Goal: Task Accomplishment & Management: Complete application form

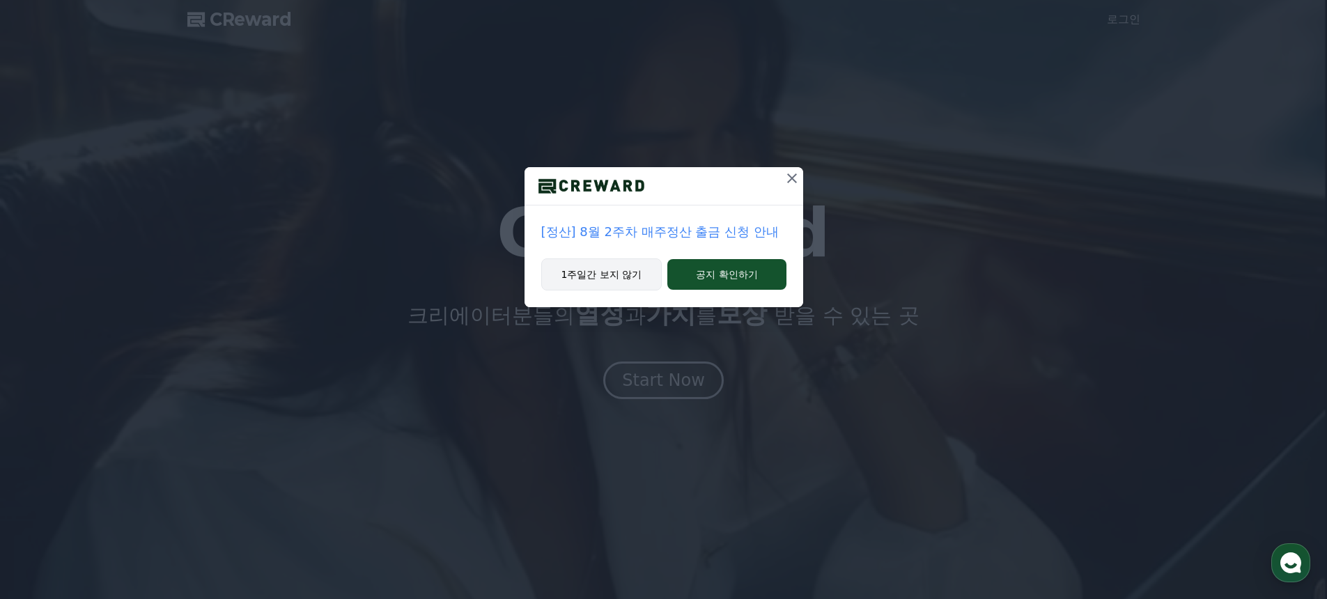
click at [593, 274] on button "1주일간 보지 않기" at bounding box center [601, 274] width 121 height 32
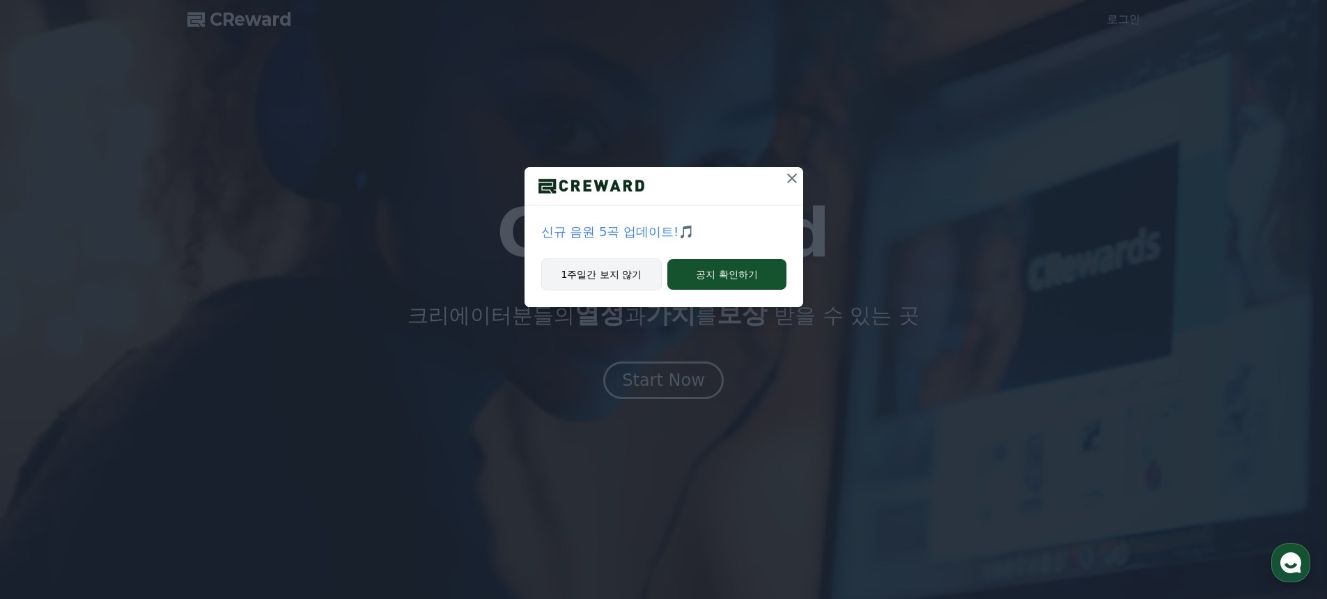
click at [601, 272] on button "1주일간 보지 않기" at bounding box center [601, 274] width 121 height 32
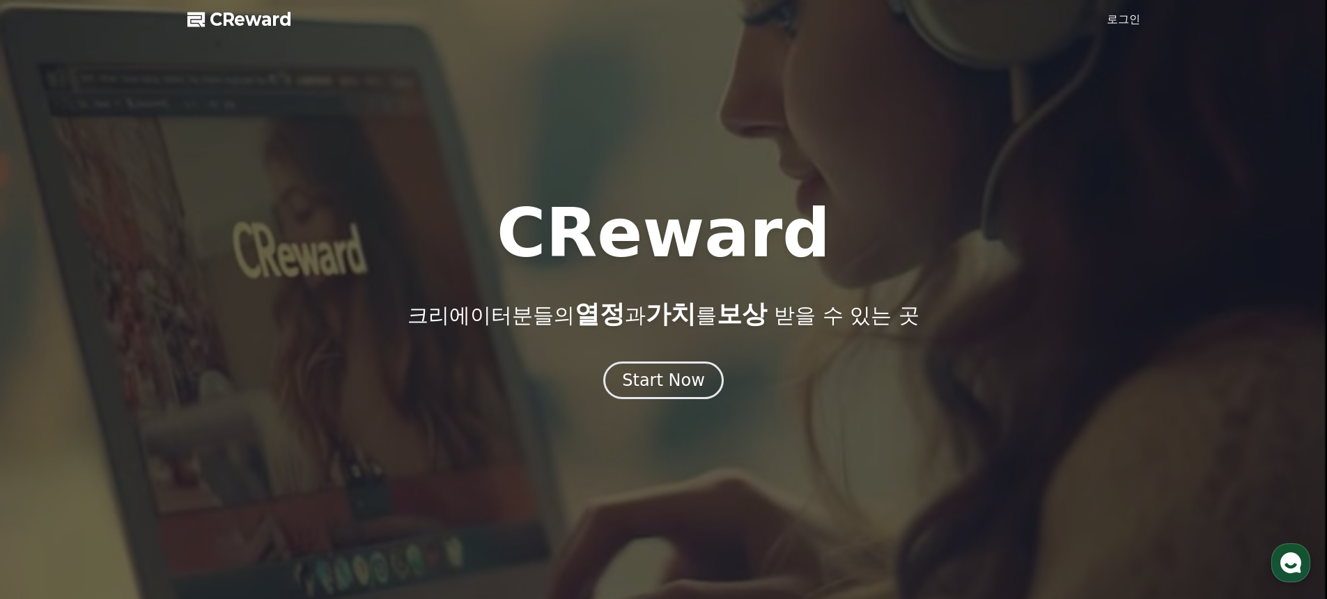
click at [601, 272] on div "CReward 크리에이터분들의 열정 과 가치 를 보상 받을 수 있는 곳" at bounding box center [663, 264] width 1327 height 128
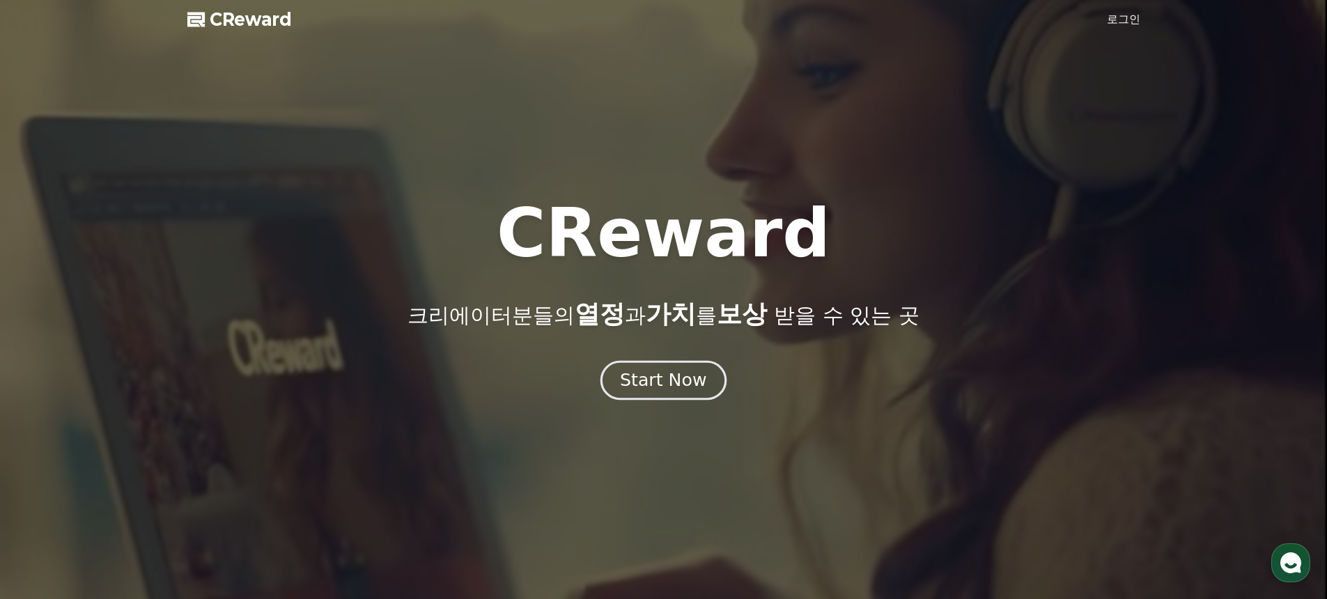
click at [657, 374] on div "Start Now" at bounding box center [663, 380] width 86 height 24
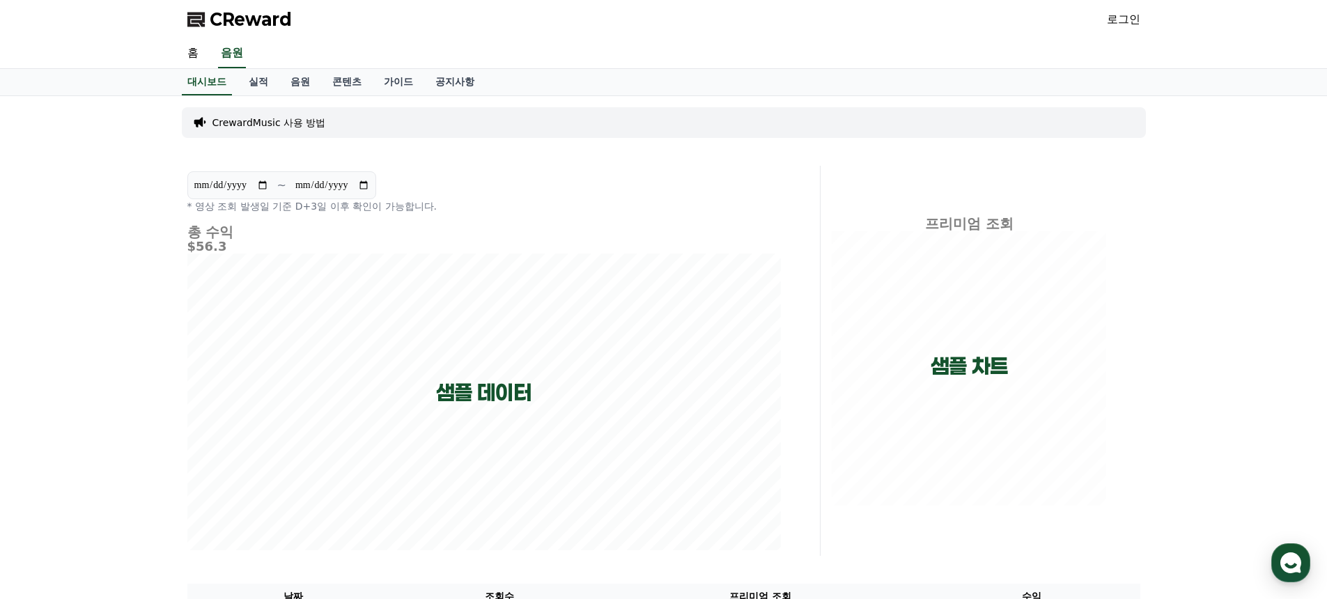
click at [1112, 18] on link "로그인" at bounding box center [1123, 19] width 33 height 17
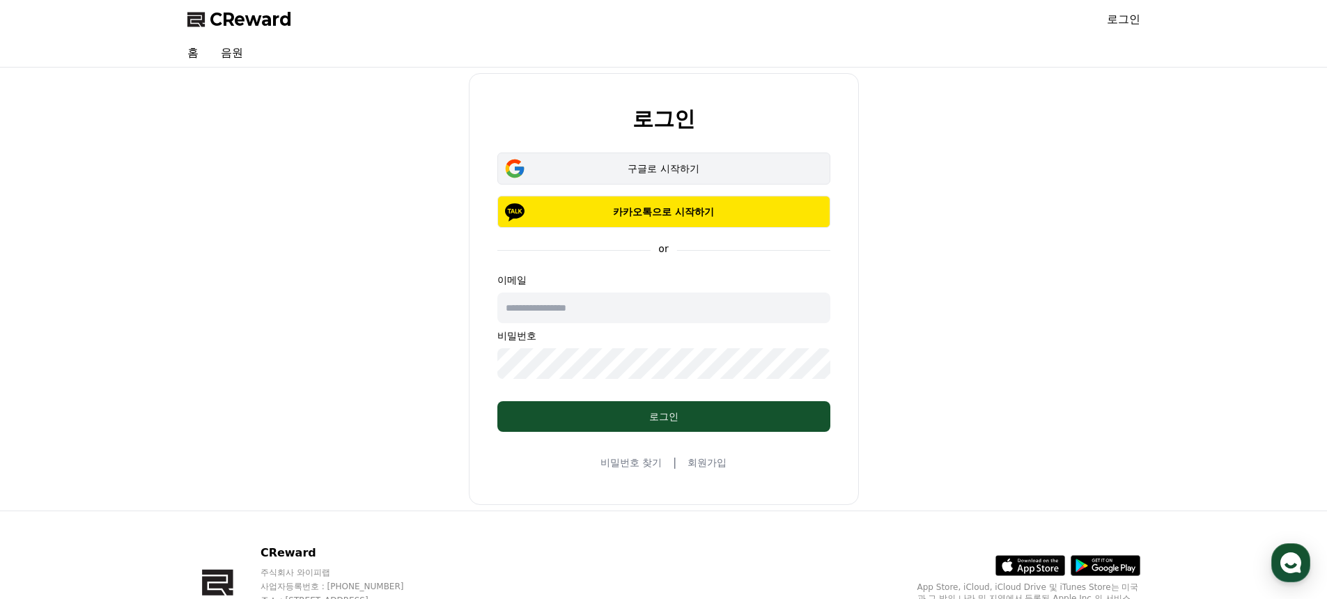
click at [648, 170] on div "구글로 시작하기" at bounding box center [663, 169] width 293 height 14
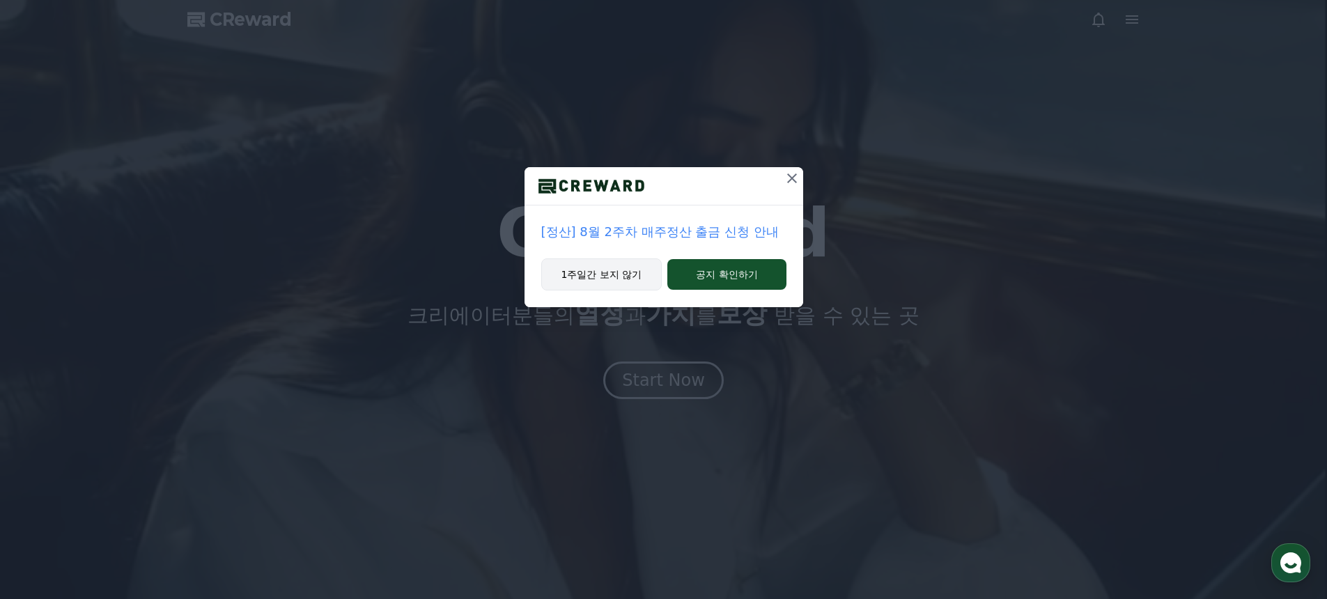
click at [615, 282] on button "1주일간 보지 않기" at bounding box center [601, 274] width 121 height 32
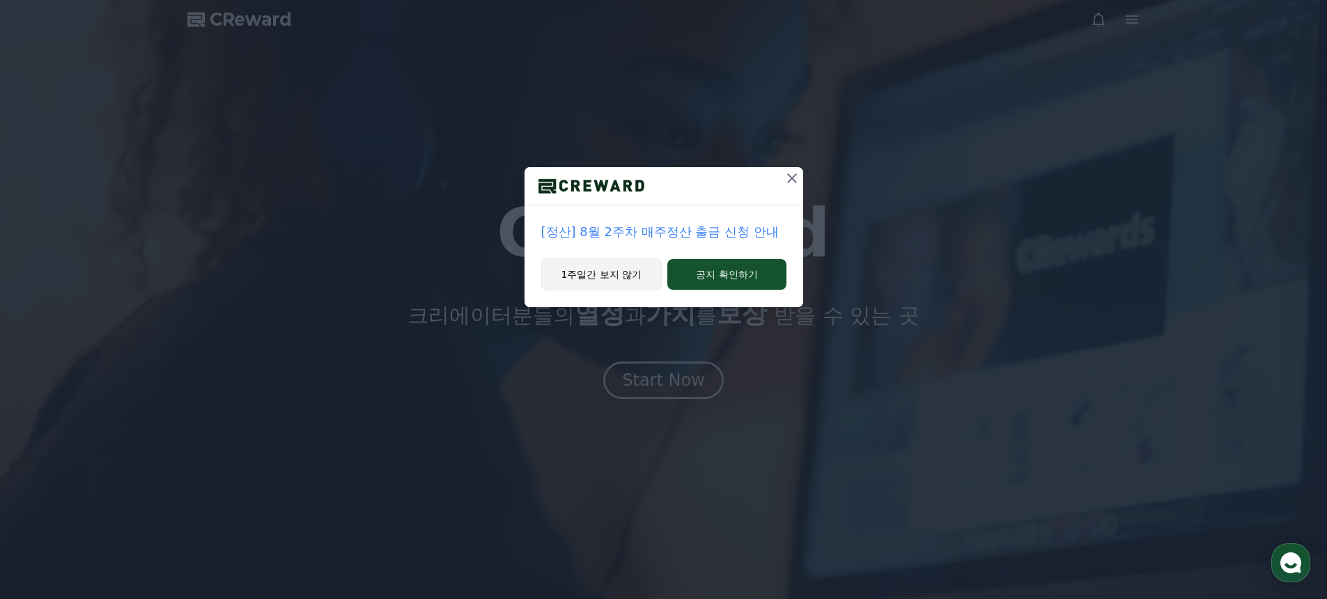
click at [615, 282] on button "1주일간 보지 않기" at bounding box center [601, 274] width 121 height 32
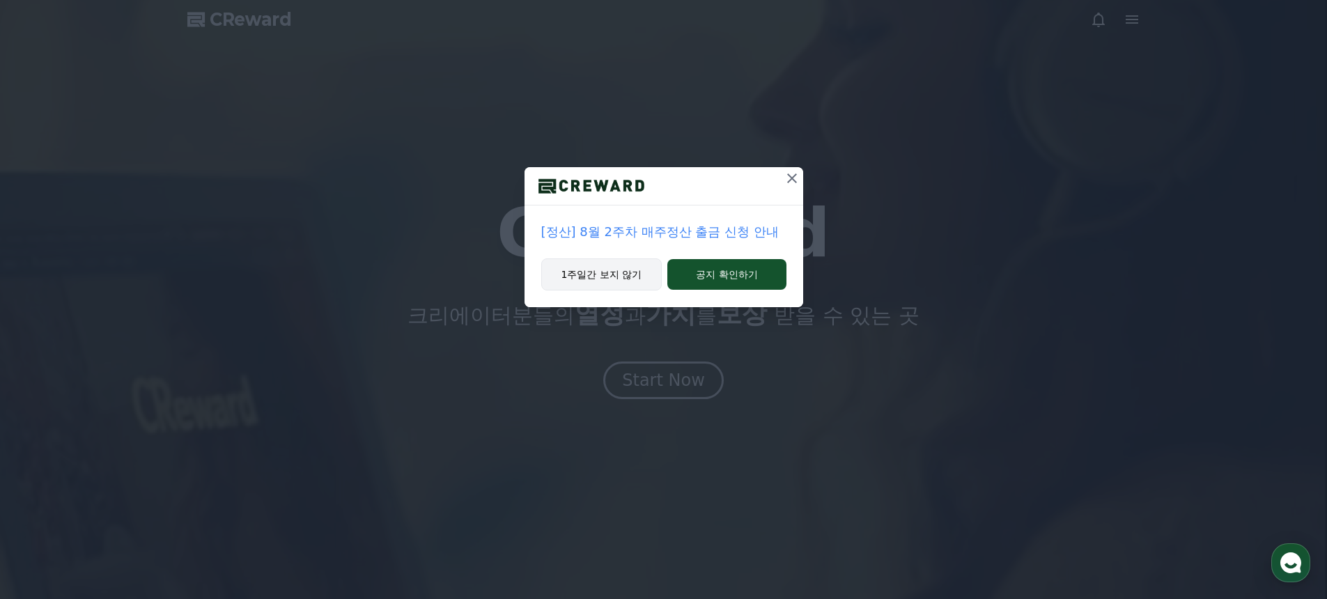
click at [615, 282] on button "1주일간 보지 않기" at bounding box center [601, 274] width 121 height 32
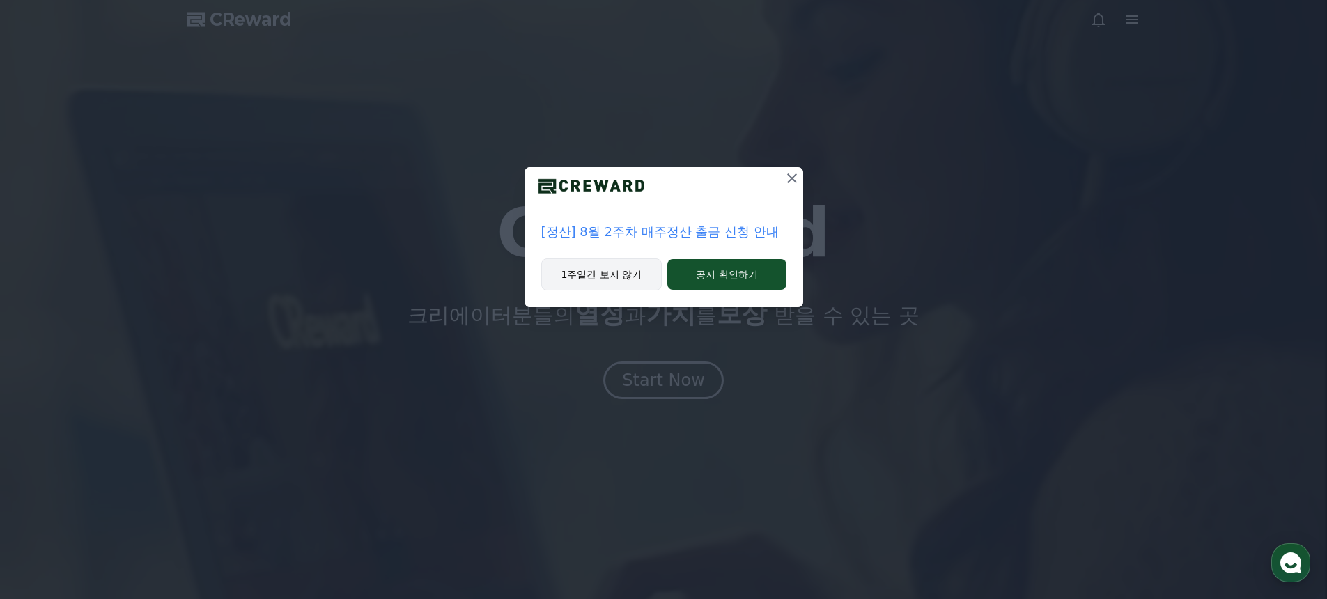
click at [615, 282] on button "1주일간 보지 않기" at bounding box center [601, 274] width 121 height 32
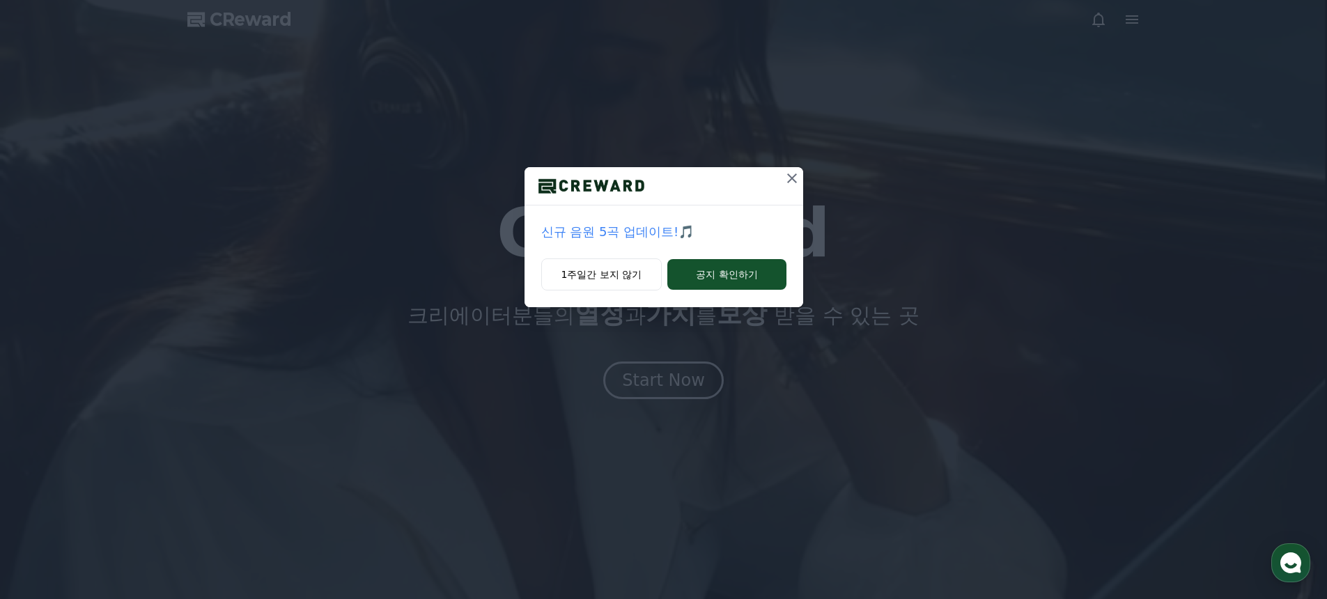
click at [614, 282] on div "CReward 크리에이터분들의 열정 과 가치 를 보상 받을 수 있는 곳" at bounding box center [663, 264] width 1327 height 128
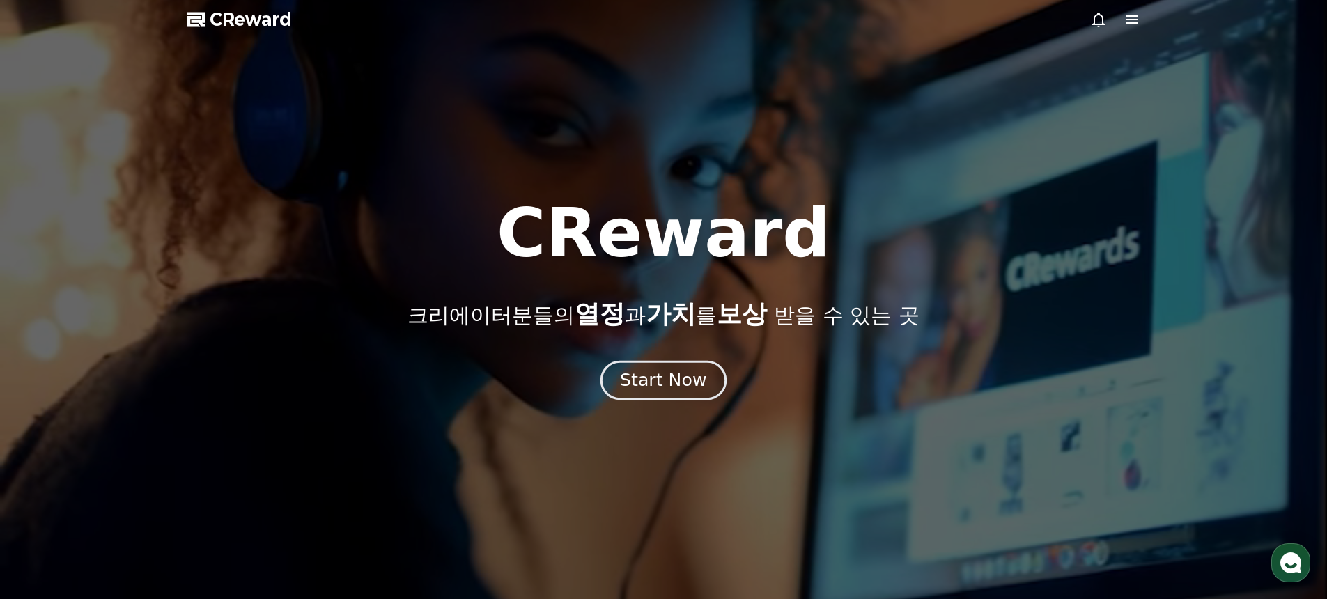
click at [667, 364] on button "Start Now" at bounding box center [663, 381] width 126 height 40
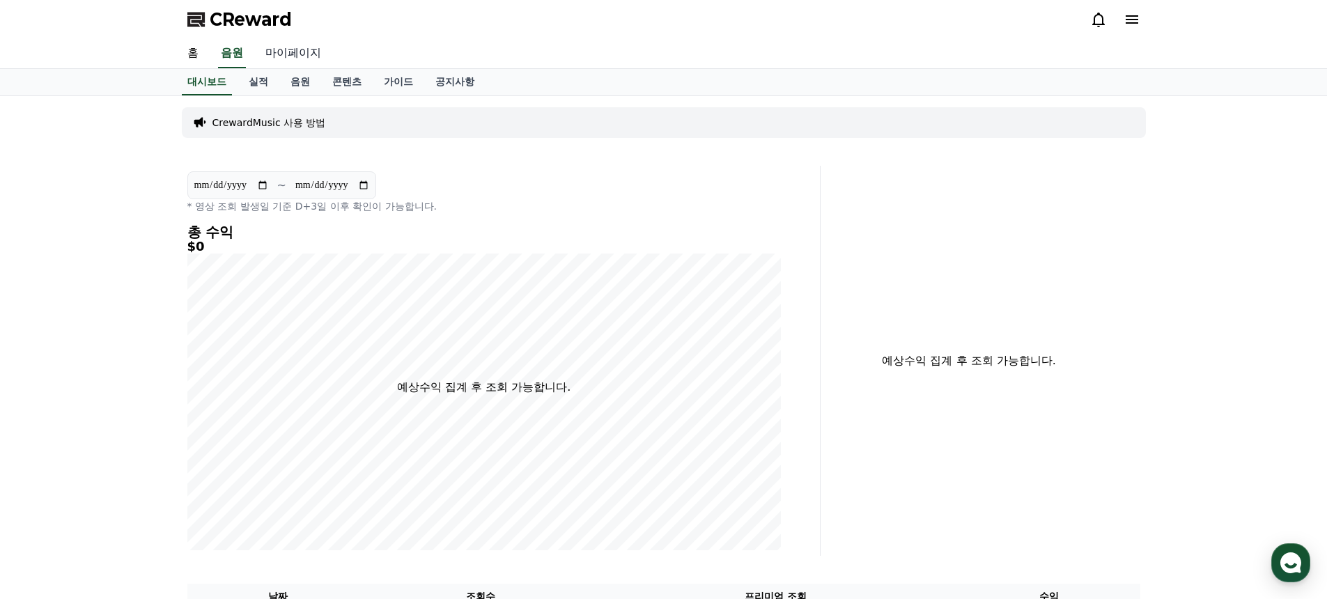
click at [265, 52] on link "마이페이지" at bounding box center [293, 53] width 78 height 29
select select "**********"
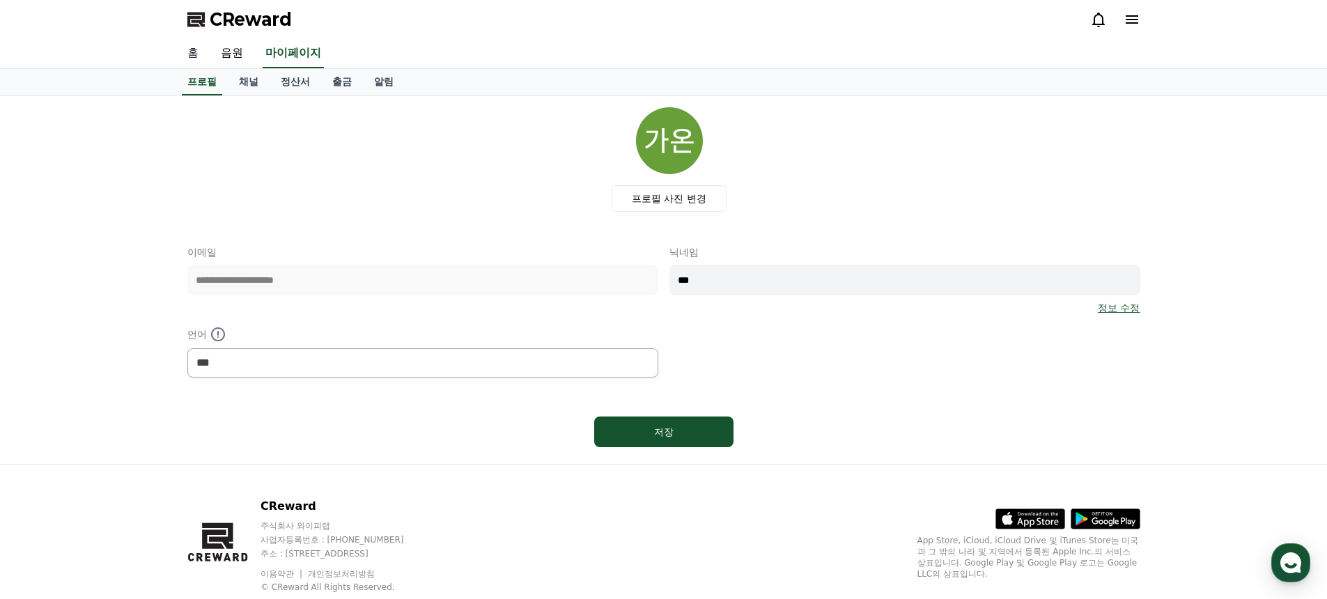
click at [180, 56] on link "홈" at bounding box center [192, 53] width 33 height 29
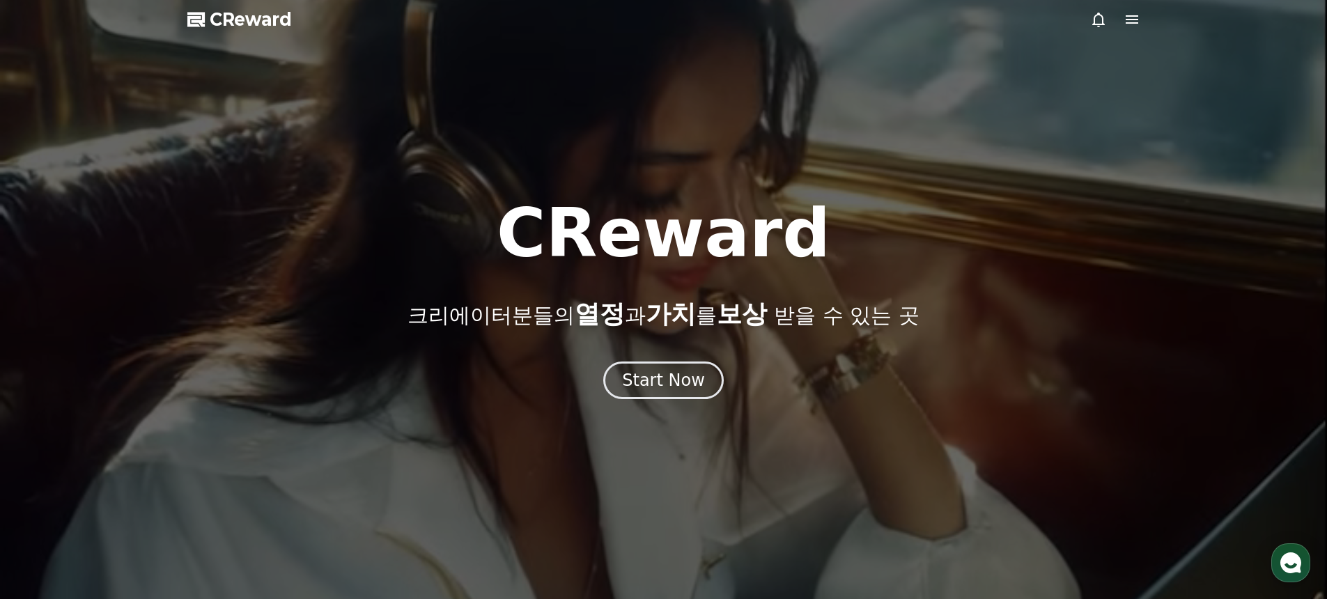
click at [1123, 18] on icon at bounding box center [1131, 19] width 17 height 17
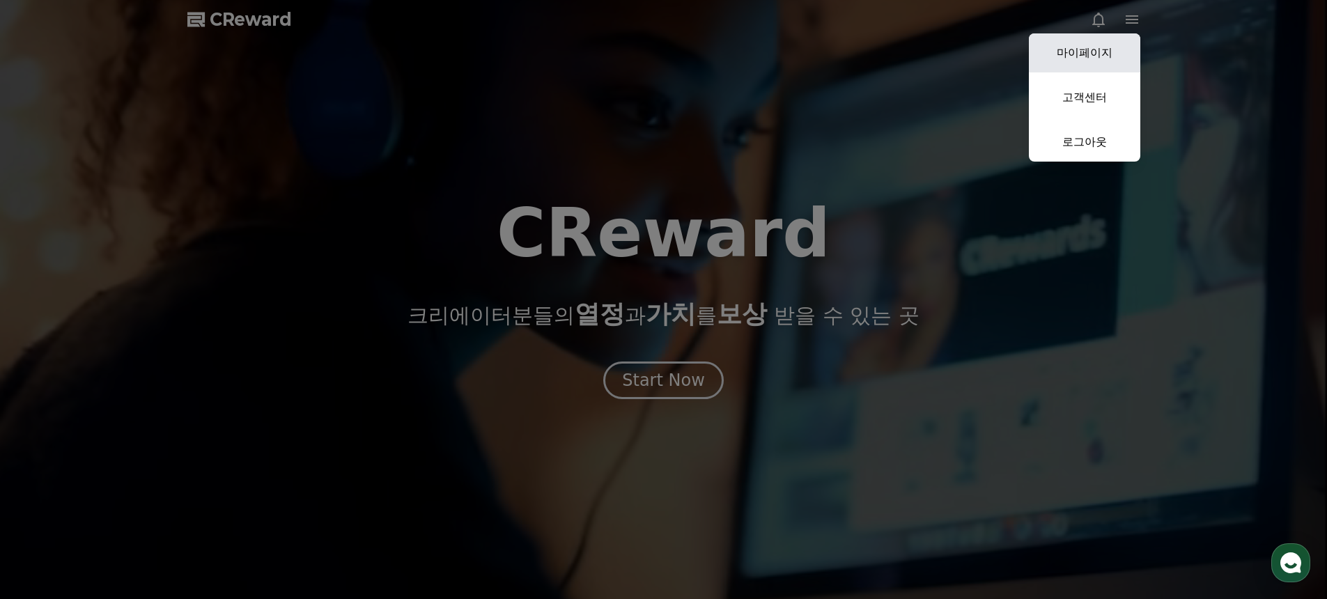
click at [1096, 54] on link "마이페이지" at bounding box center [1084, 52] width 111 height 39
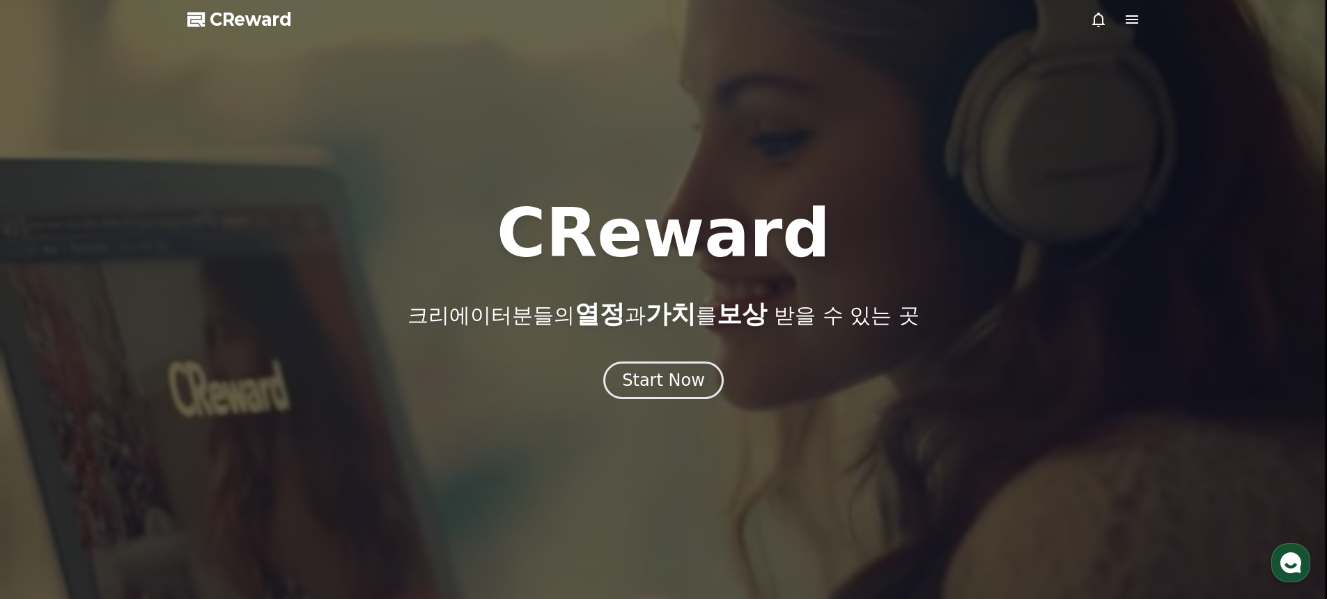
select select "**********"
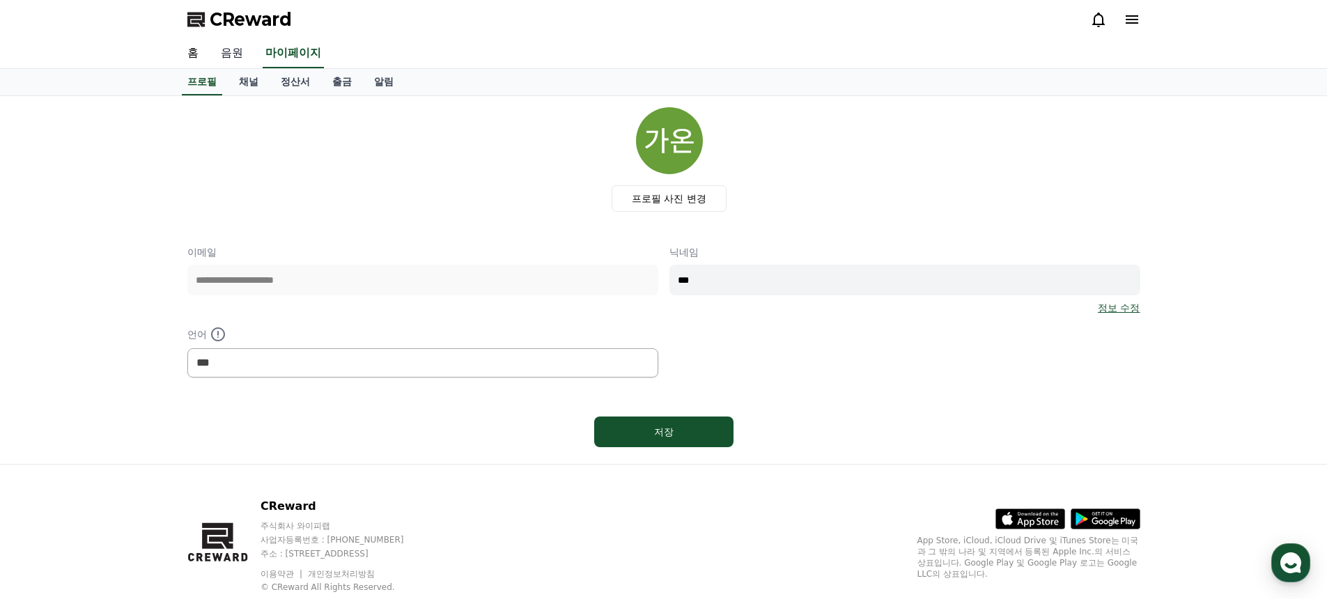
click at [240, 52] on link "음원" at bounding box center [232, 53] width 45 height 29
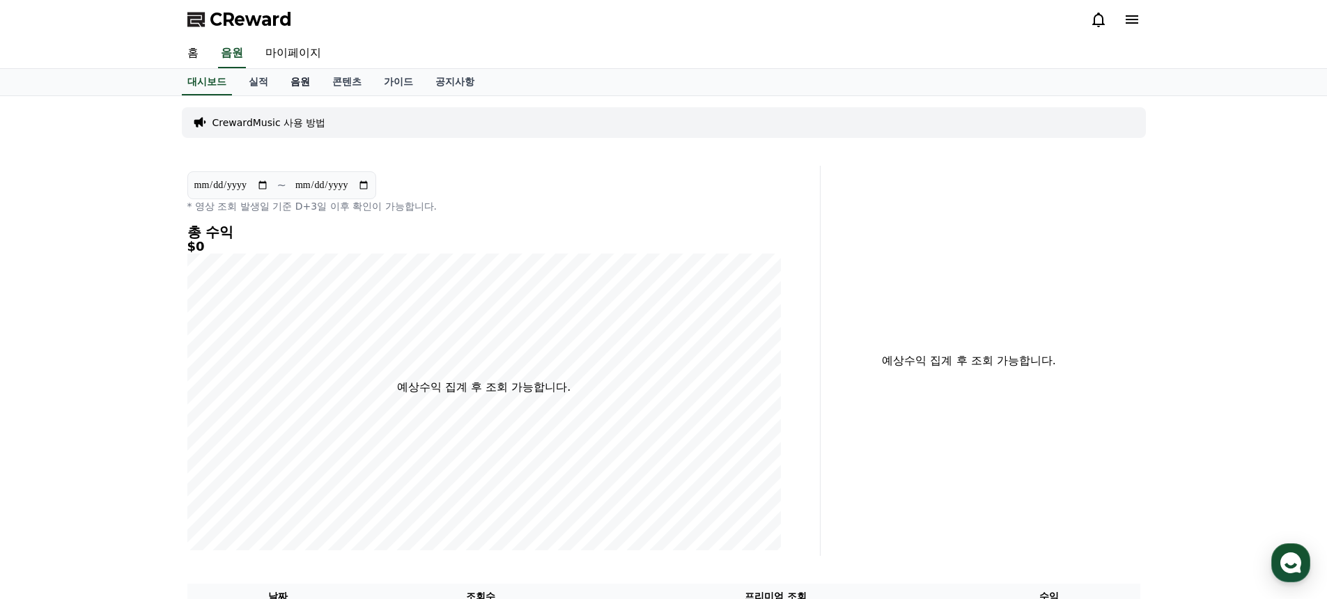
click at [301, 80] on link "음원" at bounding box center [300, 82] width 42 height 26
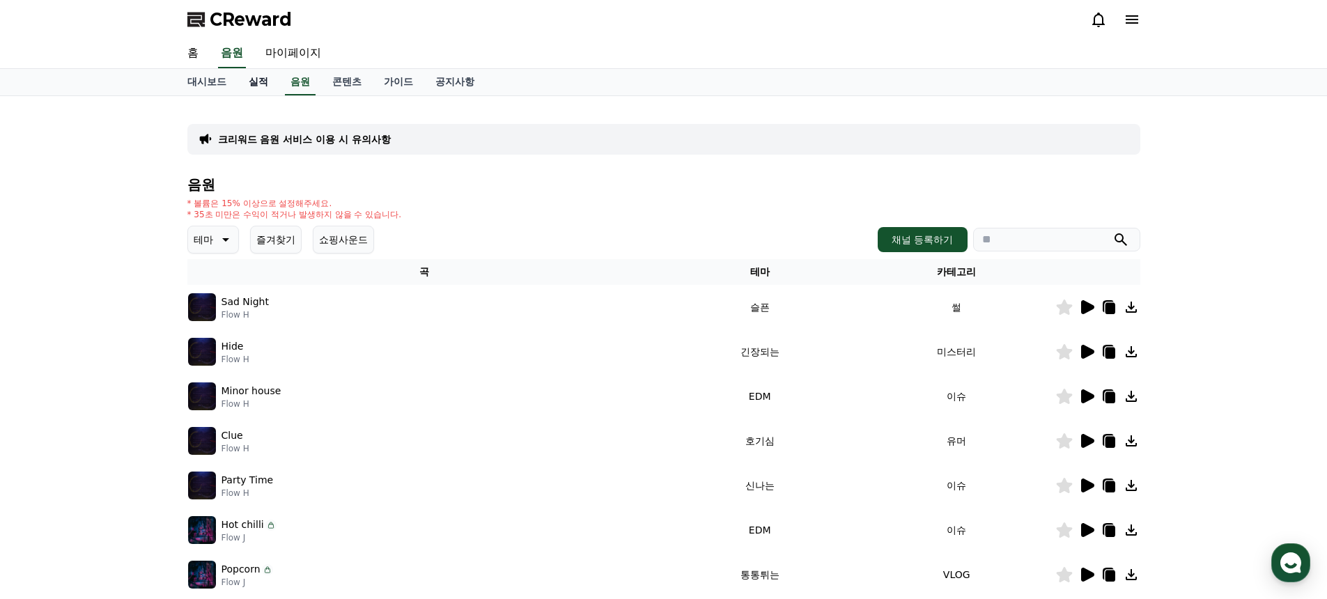
click at [263, 77] on link "실적" at bounding box center [258, 82] width 42 height 26
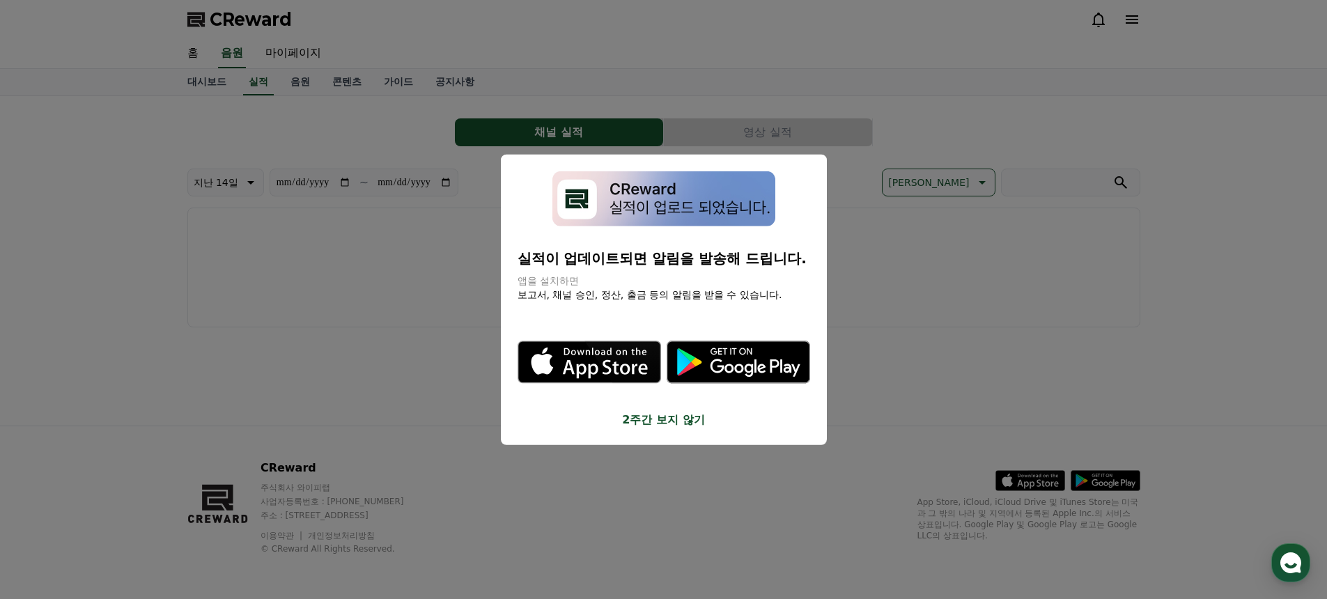
click at [486, 184] on button "close modal" at bounding box center [663, 299] width 1327 height 599
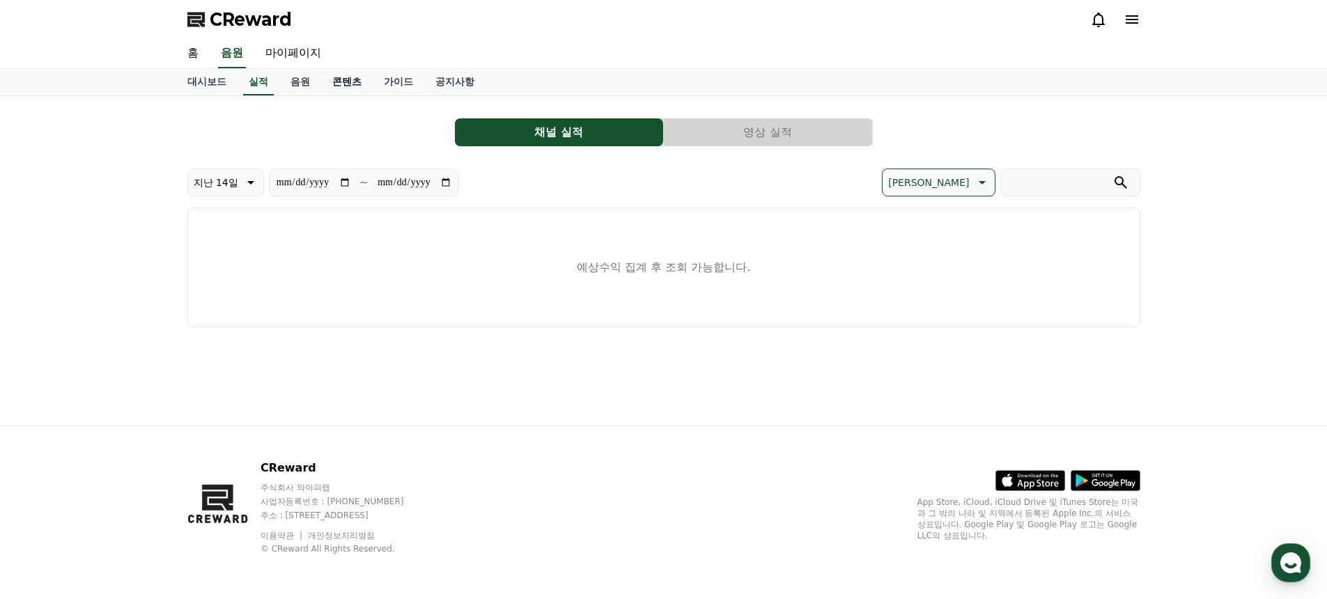
click at [325, 76] on link "콘텐츠" at bounding box center [347, 82] width 52 height 26
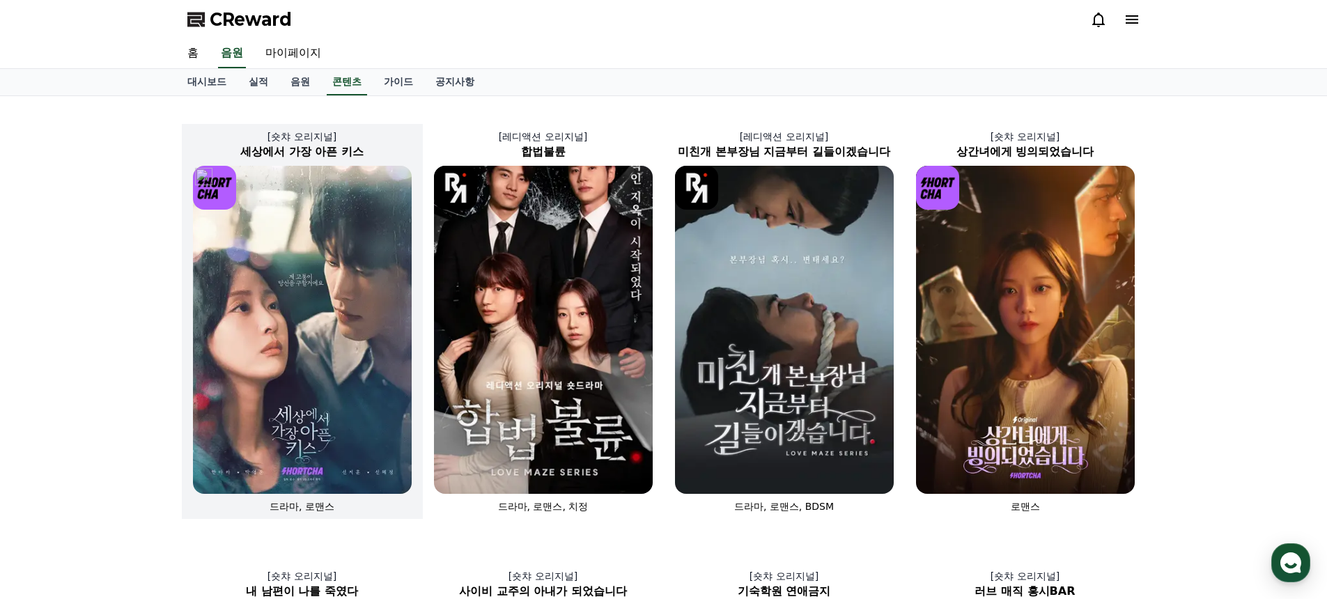
click at [376, 259] on img at bounding box center [302, 330] width 219 height 328
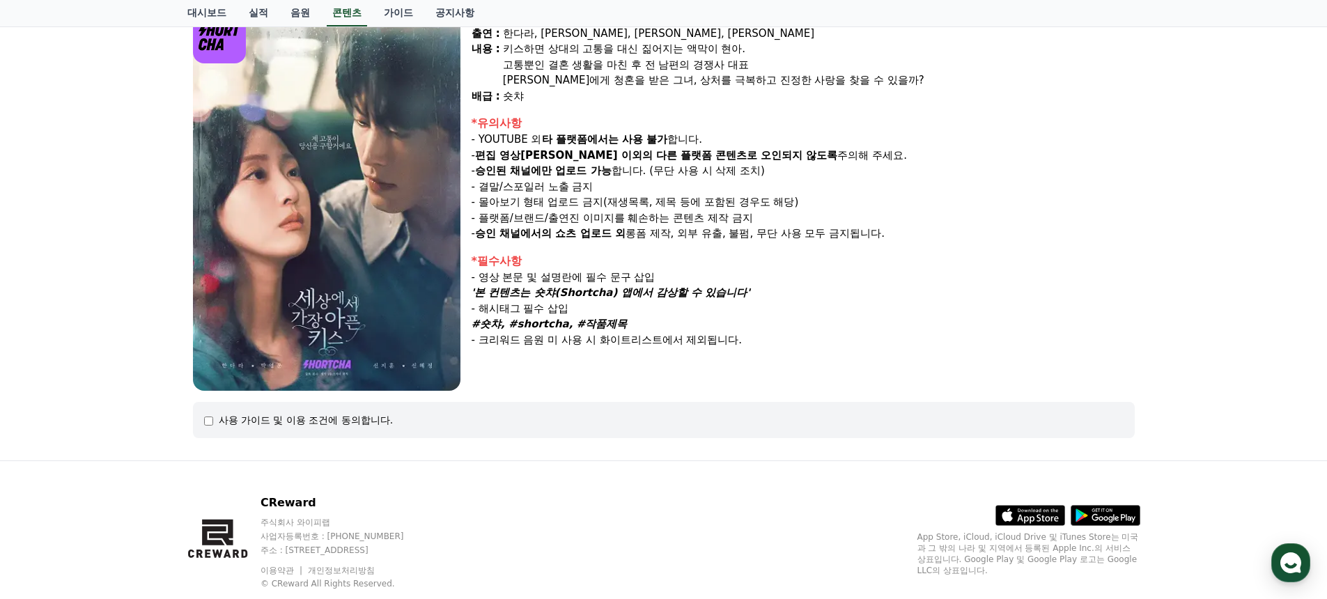
scroll to position [174, 0]
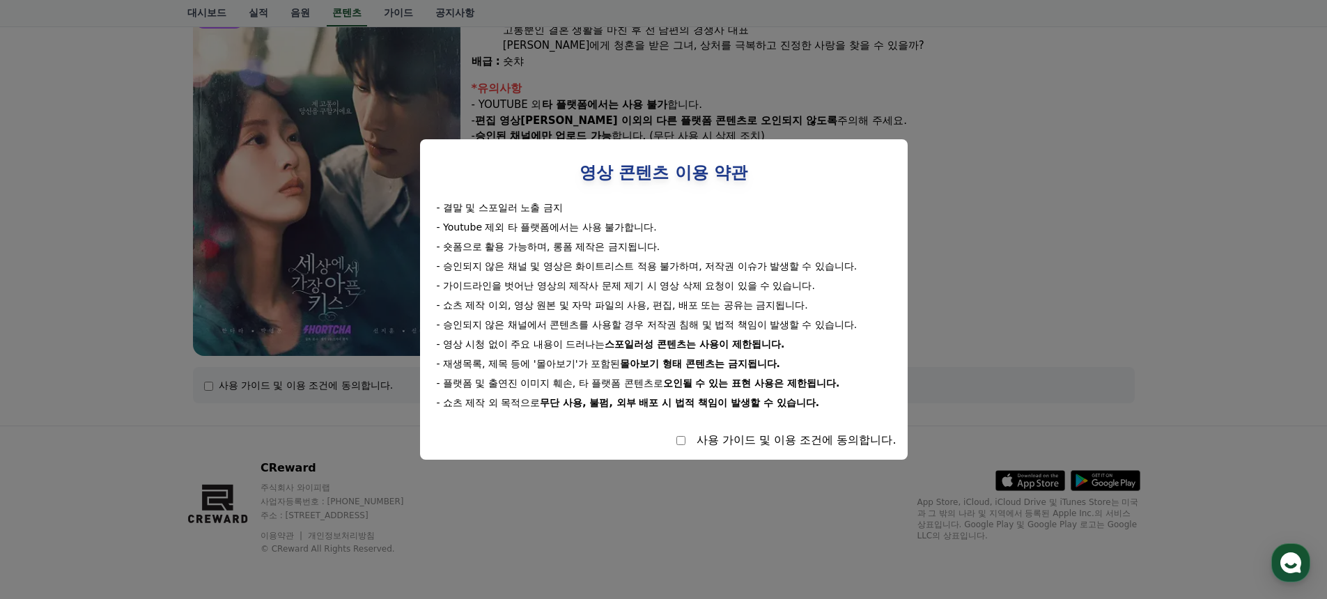
select select
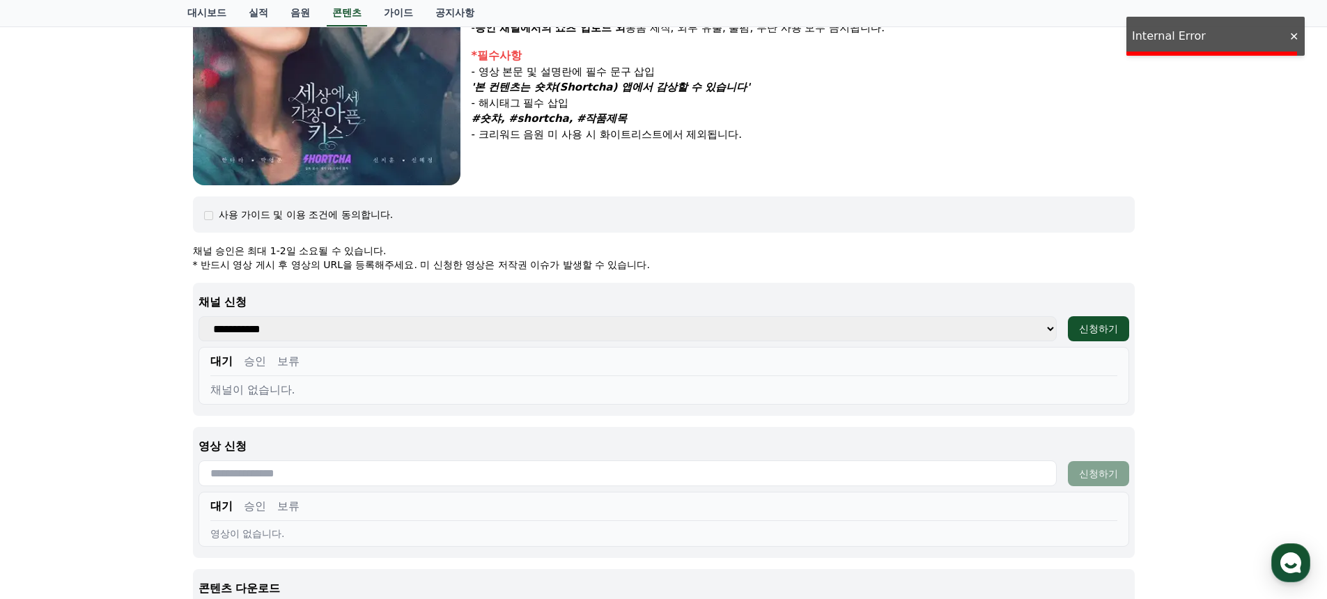
scroll to position [480, 0]
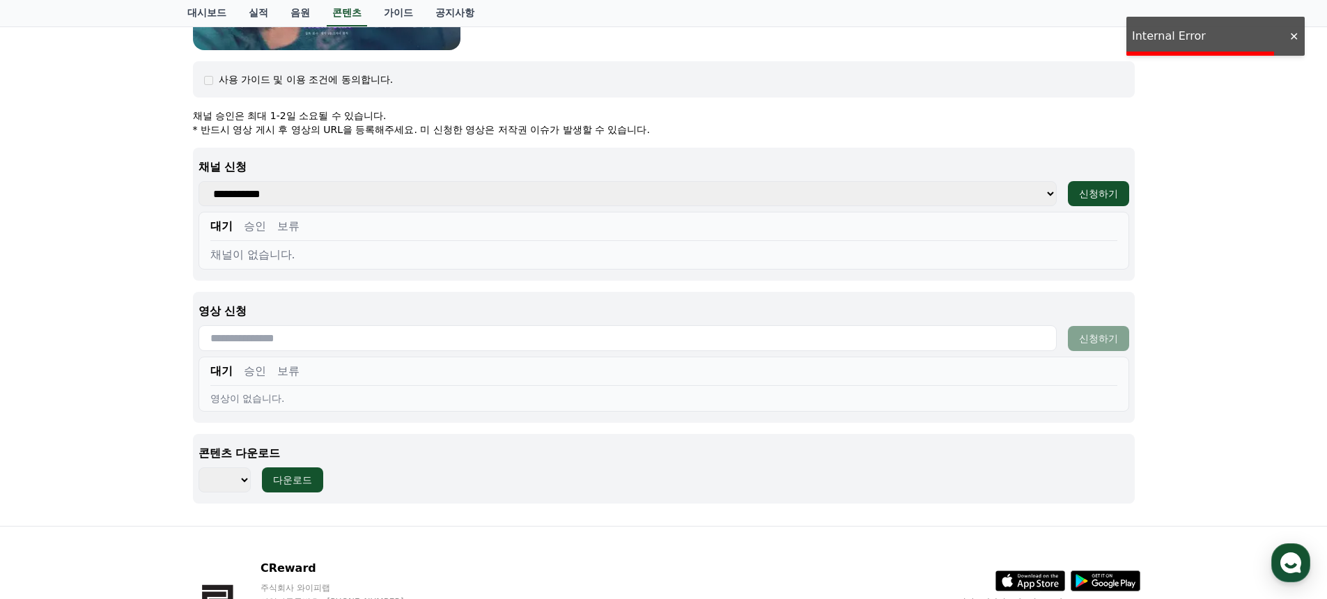
click at [348, 190] on select "**********" at bounding box center [627, 193] width 858 height 25
select select
click at [198, 181] on select "**********" at bounding box center [627, 193] width 858 height 25
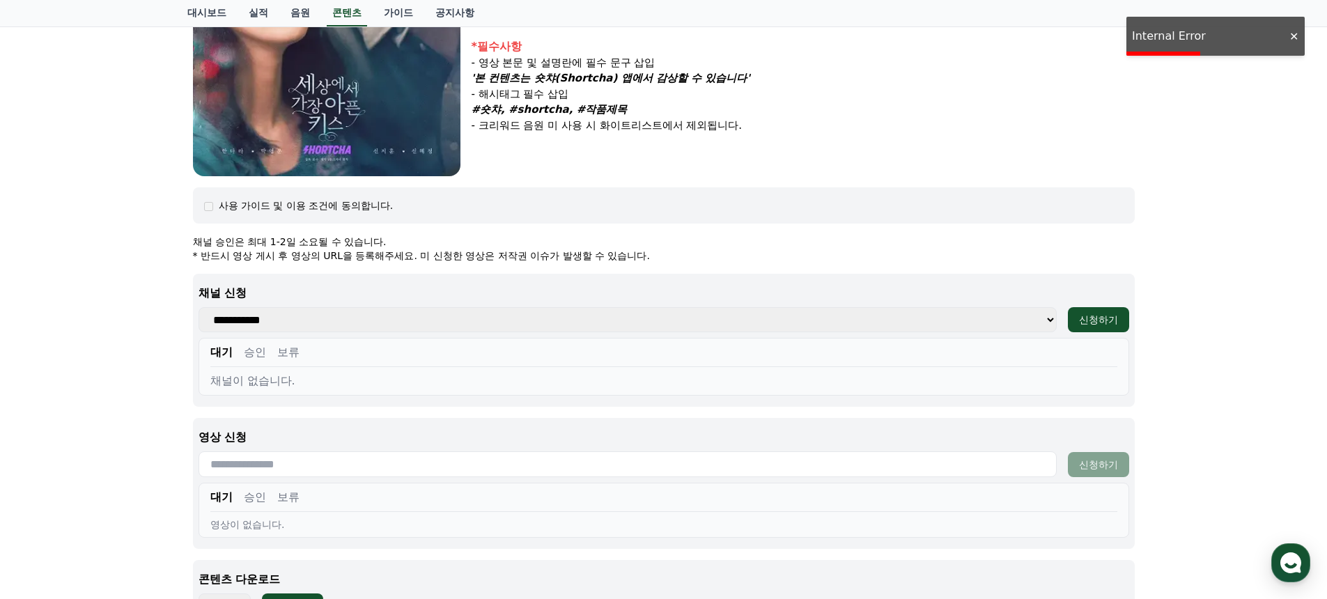
scroll to position [0, 0]
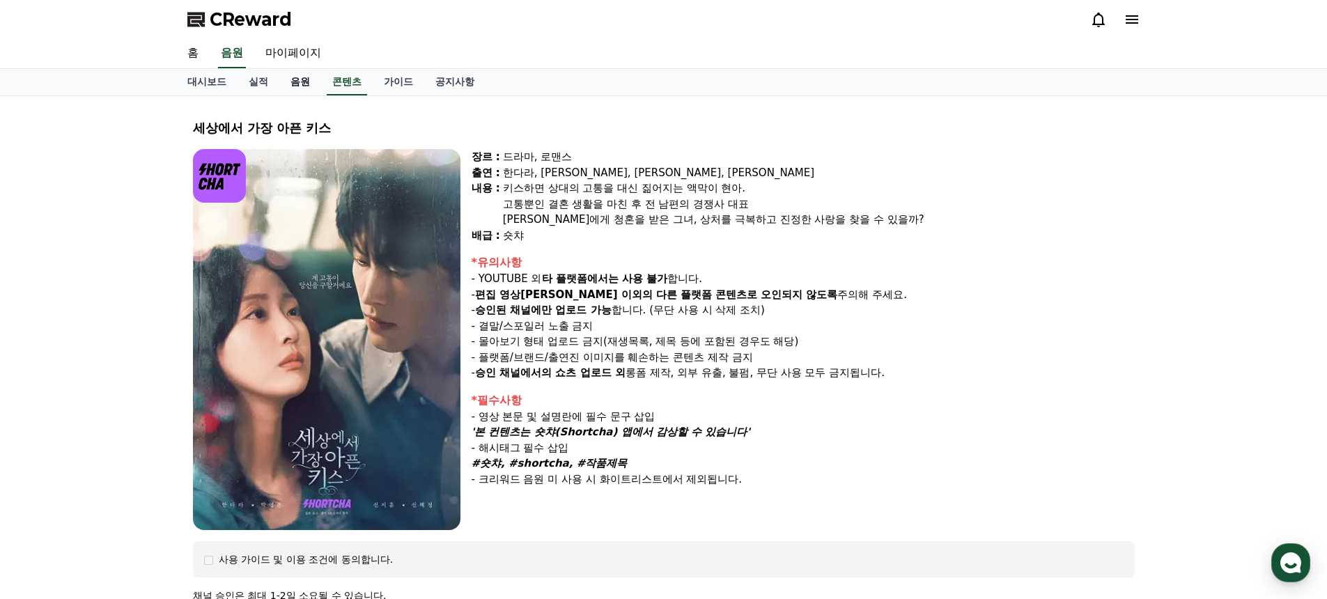
click at [293, 90] on link "음원" at bounding box center [300, 82] width 42 height 26
click at [328, 83] on link "콘텐츠" at bounding box center [347, 82] width 52 height 26
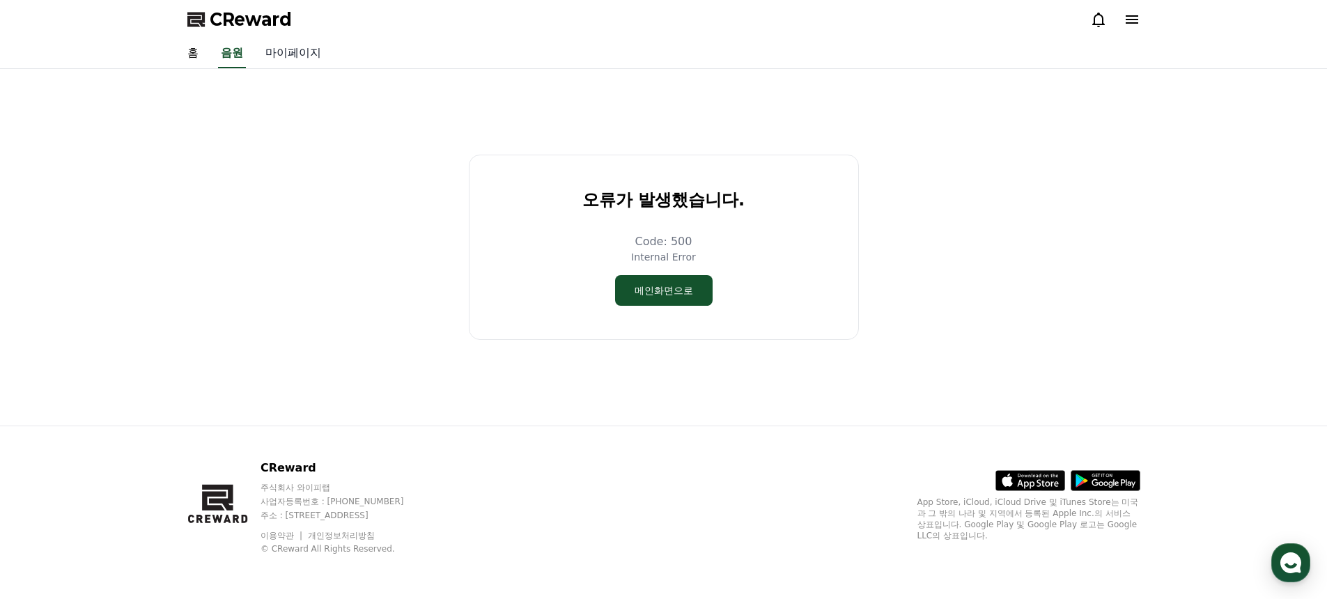
click at [270, 57] on link "마이페이지" at bounding box center [293, 53] width 78 height 29
select select "**********"
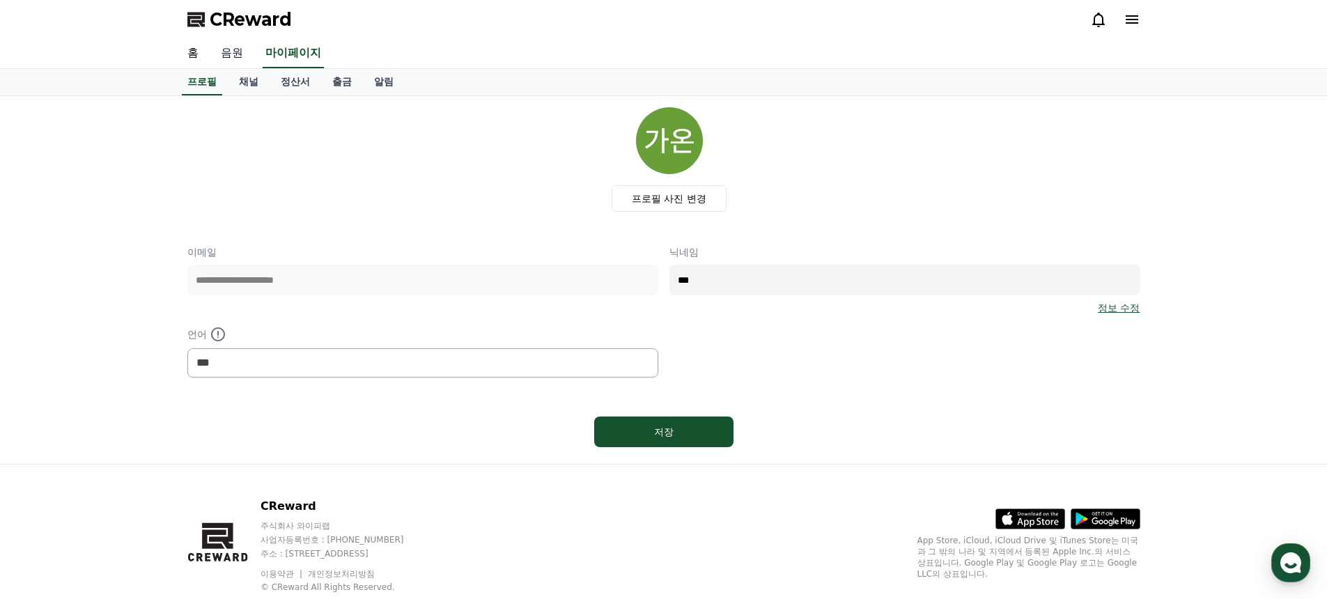
click at [237, 55] on link "음원" at bounding box center [232, 53] width 45 height 29
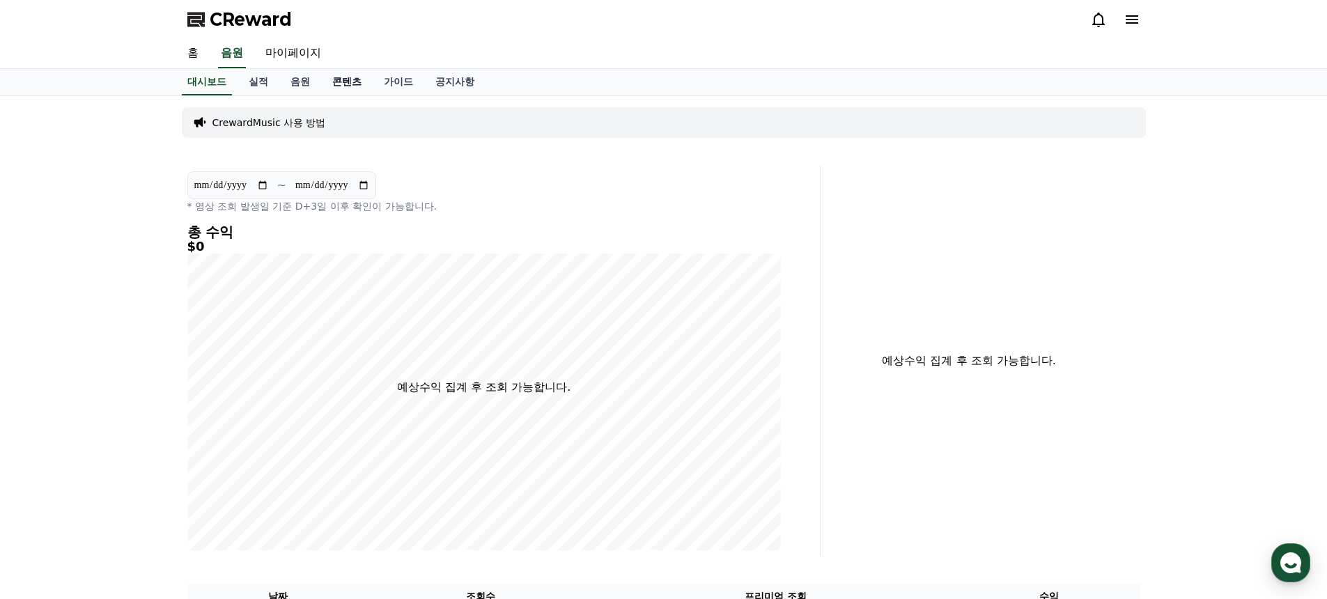
click at [335, 77] on link "콘텐츠" at bounding box center [347, 82] width 52 height 26
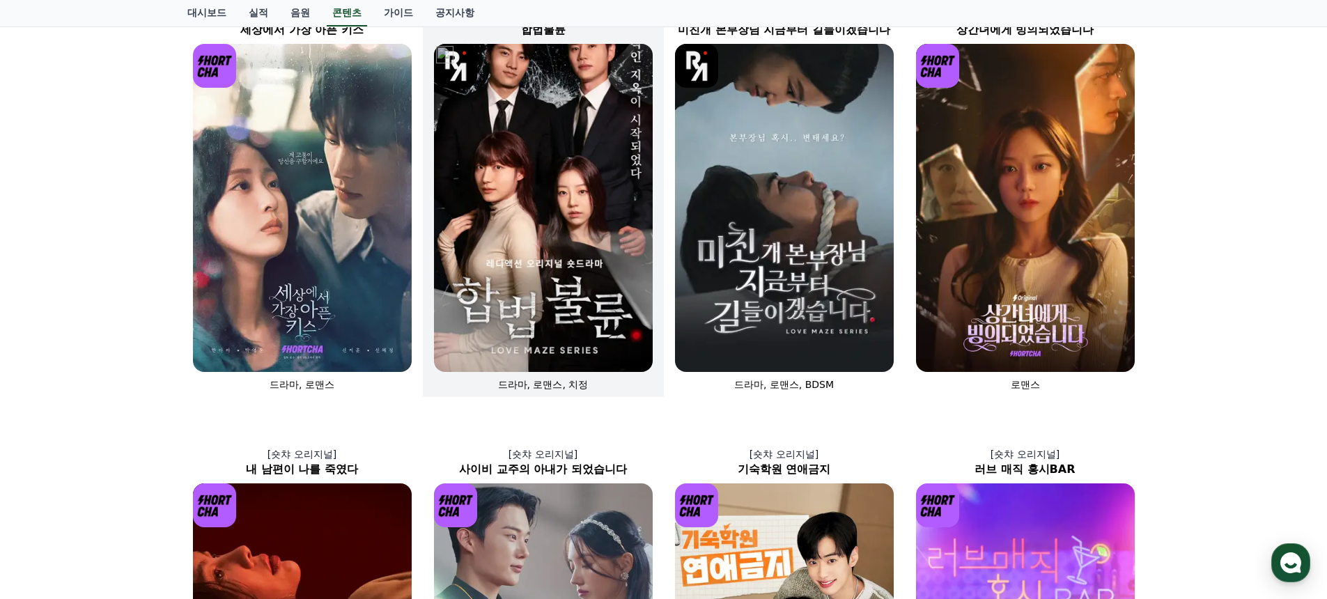
scroll to position [121, 0]
click at [523, 248] on img at bounding box center [543, 209] width 219 height 328
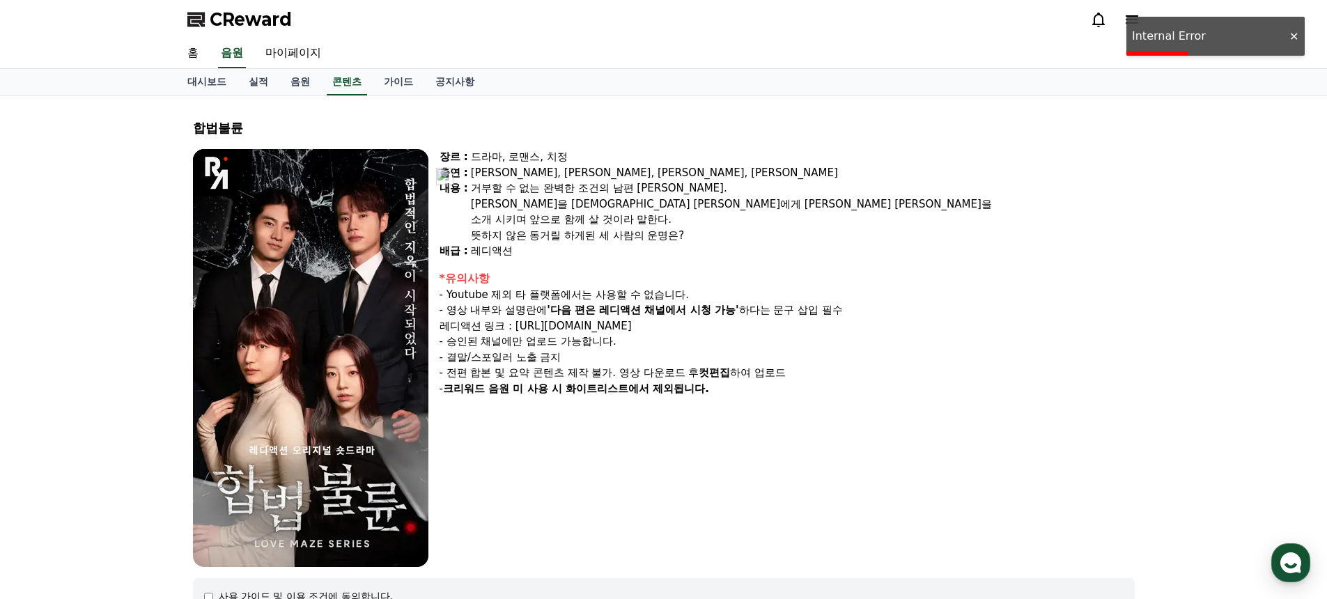
drag, startPoint x: 461, startPoint y: 308, endPoint x: 846, endPoint y: 390, distance: 393.1
click at [846, 390] on div "*유의사항 - Youtube 제외 타 플랫폼에서는 사용할 수 없습니다. - 영상 내부와 설명란에 '다음 편은 레디액션 채널에서 시청 가능' 하…" at bounding box center [786, 333] width 695 height 127
click at [846, 390] on div "- 크리워드 음원 미 사용 시 화이트리스트에서 제외됩니다." at bounding box center [786, 389] width 695 height 16
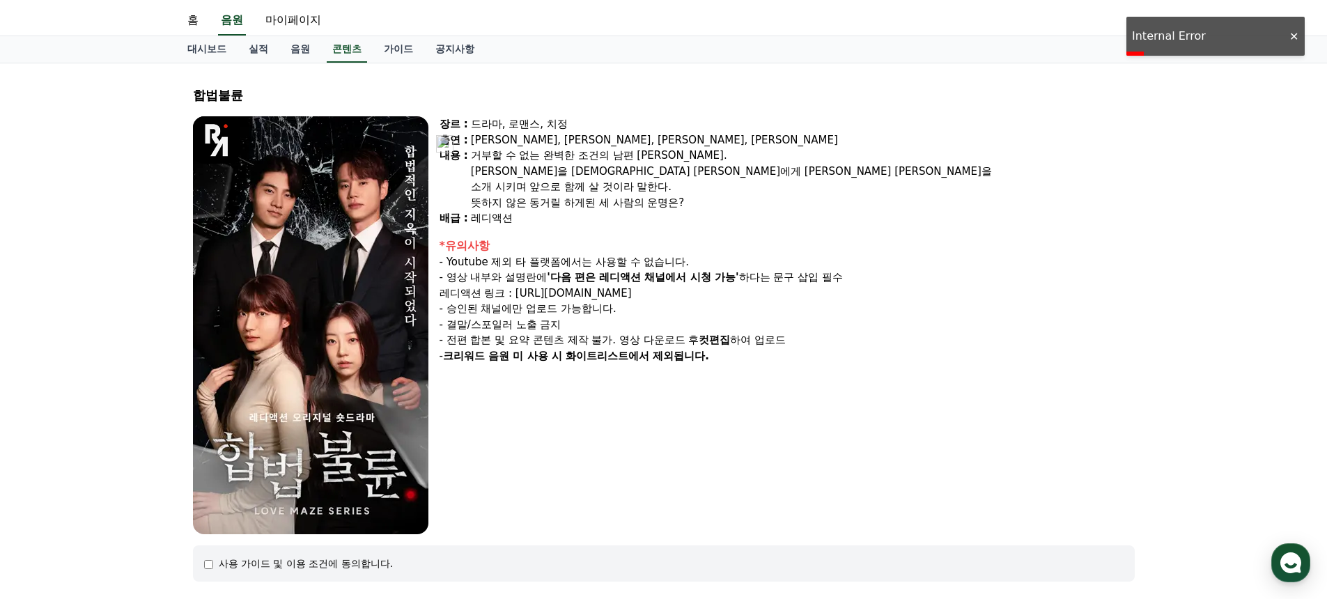
scroll to position [52, 0]
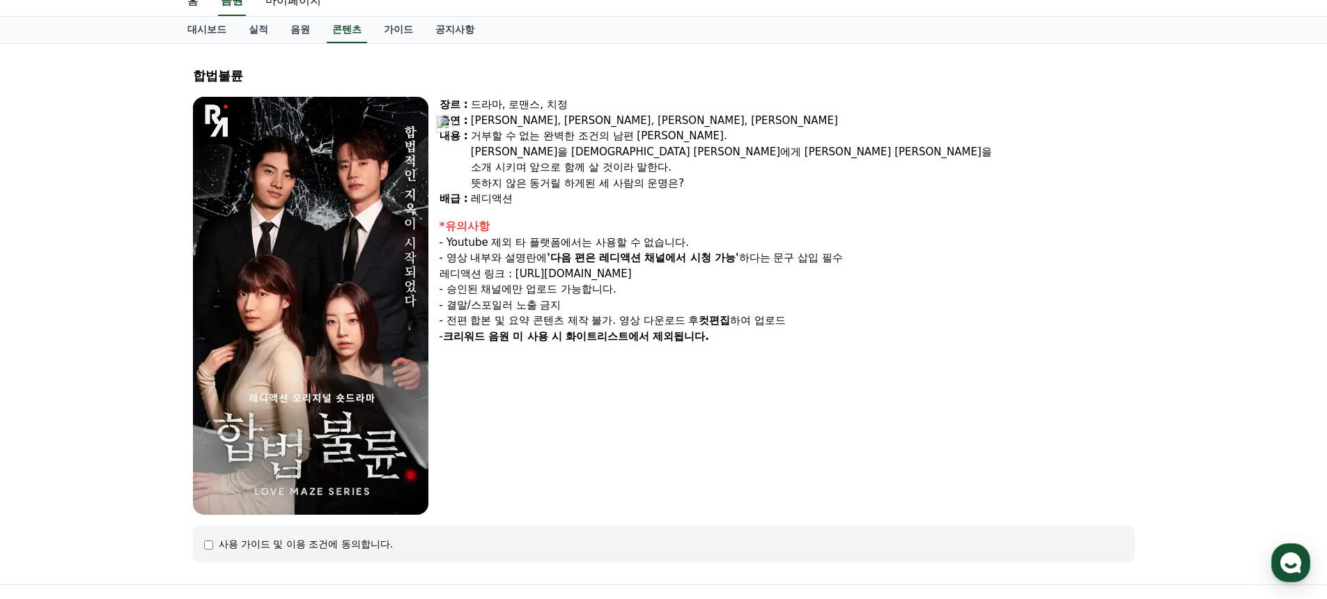
drag, startPoint x: 455, startPoint y: 341, endPoint x: 701, endPoint y: 368, distance: 246.7
click at [693, 375] on div "장르 : 드라마, 로맨스, 치정 출연 : [PERSON_NAME], [PERSON_NAME], [PERSON_NAME], [PERSON_NAM…" at bounding box center [786, 306] width 695 height 418
click at [701, 368] on div "장르 : 드라마, 로맨스, 치정 출연 : [PERSON_NAME], [PERSON_NAME], [PERSON_NAME], [PERSON_NAM…" at bounding box center [786, 306] width 695 height 418
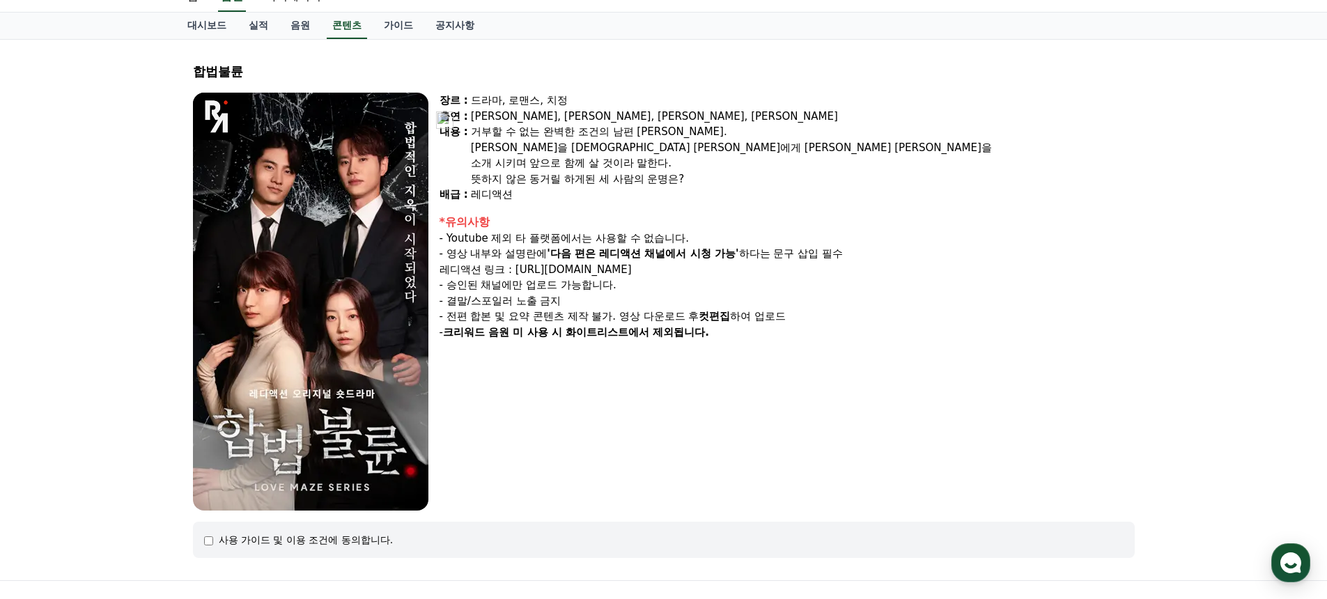
scroll to position [0, 0]
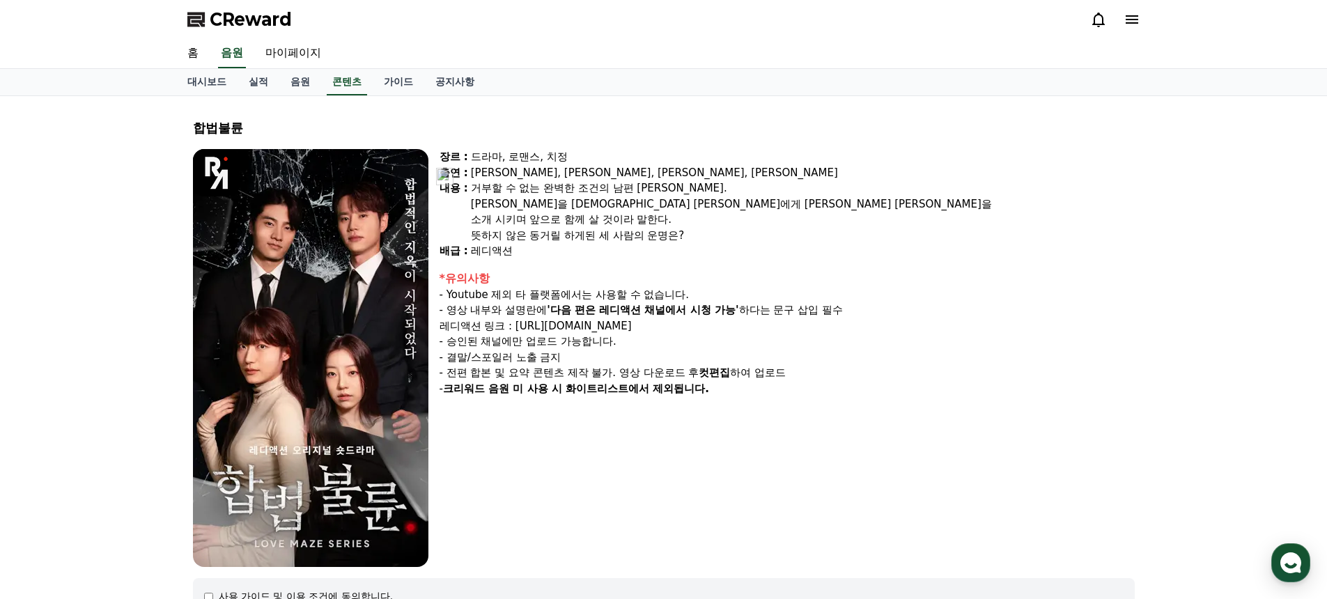
click at [1135, 16] on icon at bounding box center [1132, 19] width 13 height 8
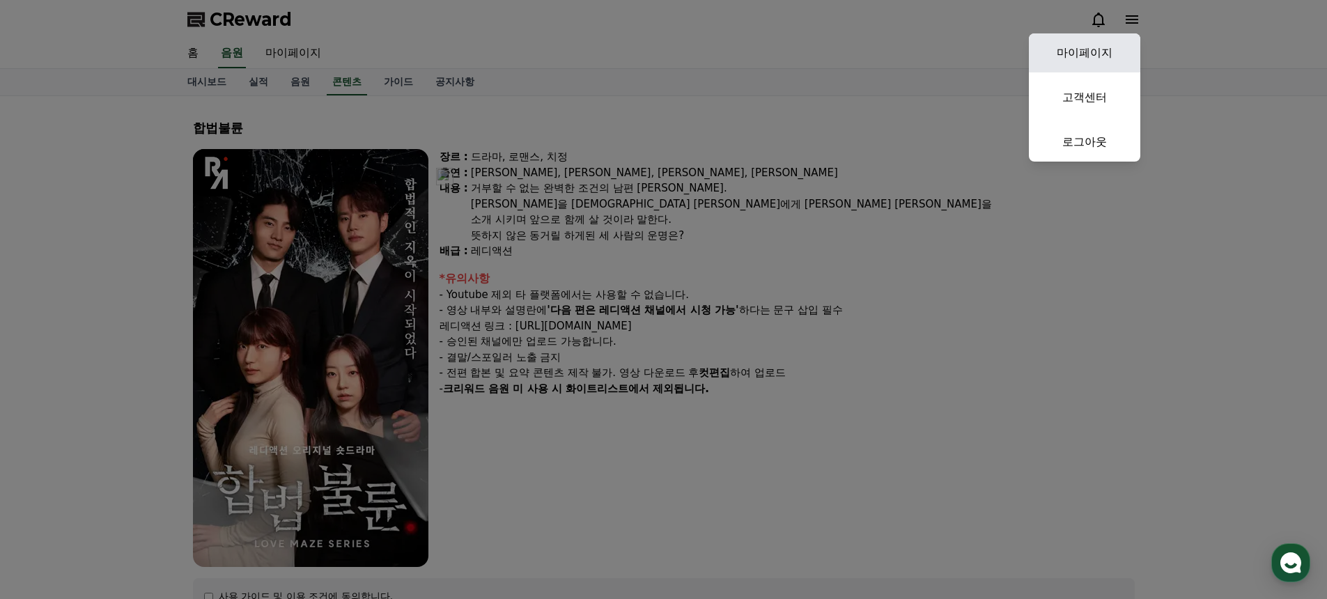
click at [1097, 47] on link "마이페이지" at bounding box center [1084, 52] width 111 height 39
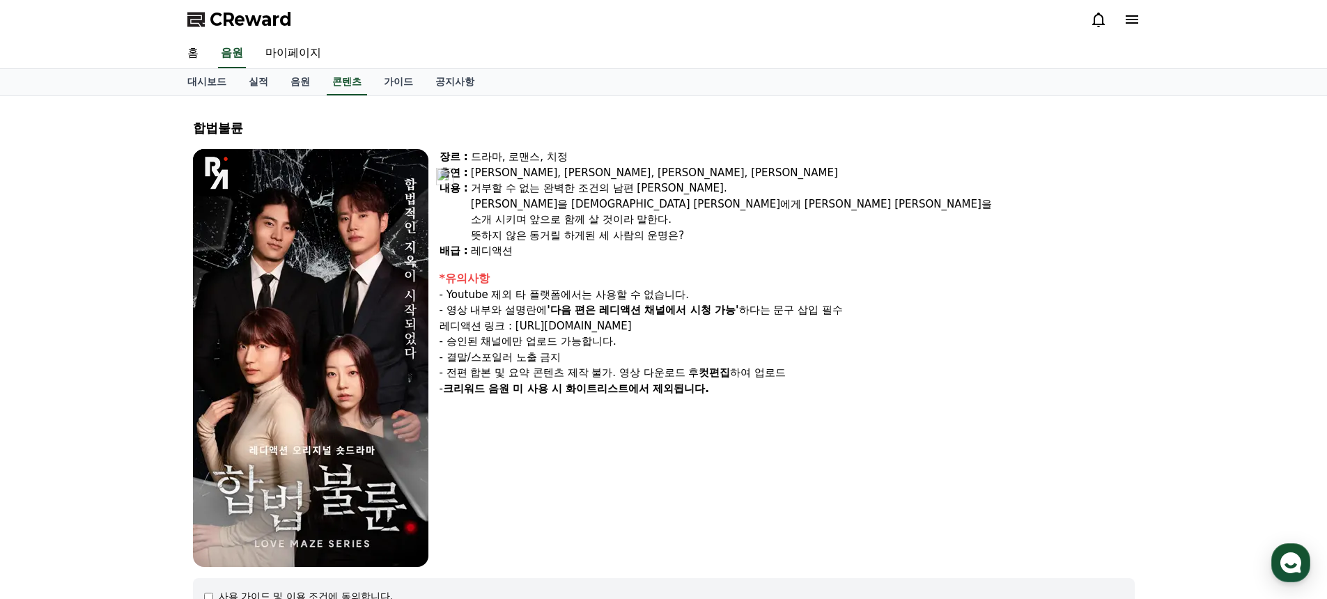
select select "**********"
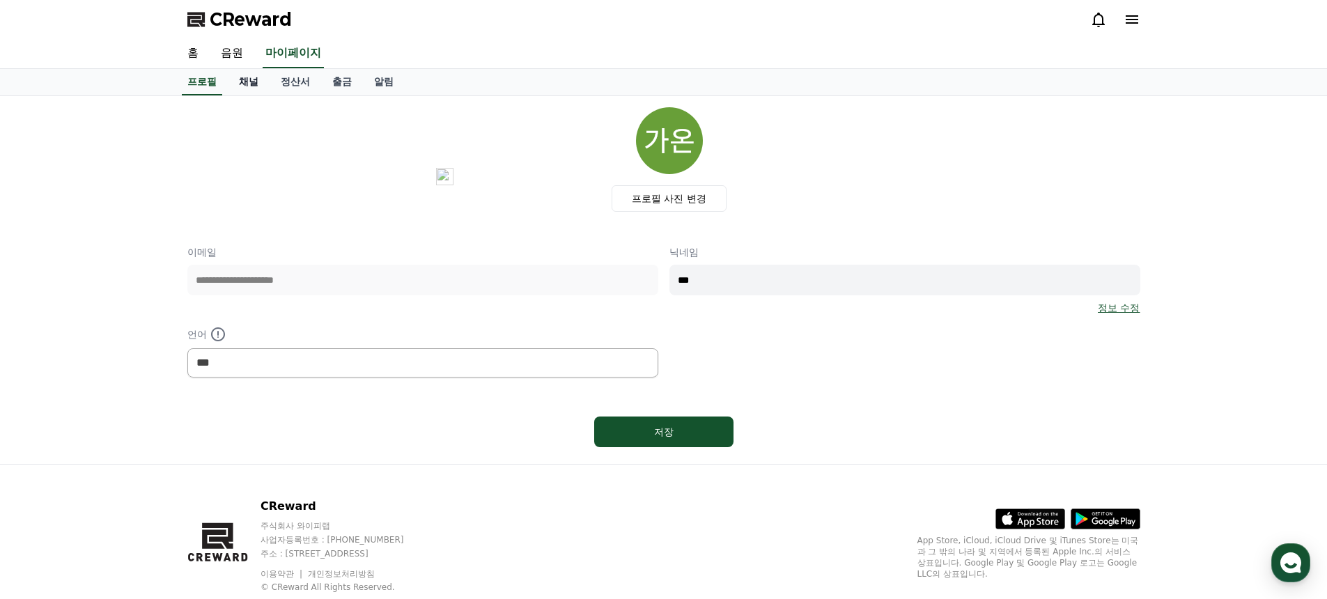
click at [232, 78] on link "채널" at bounding box center [249, 82] width 42 height 26
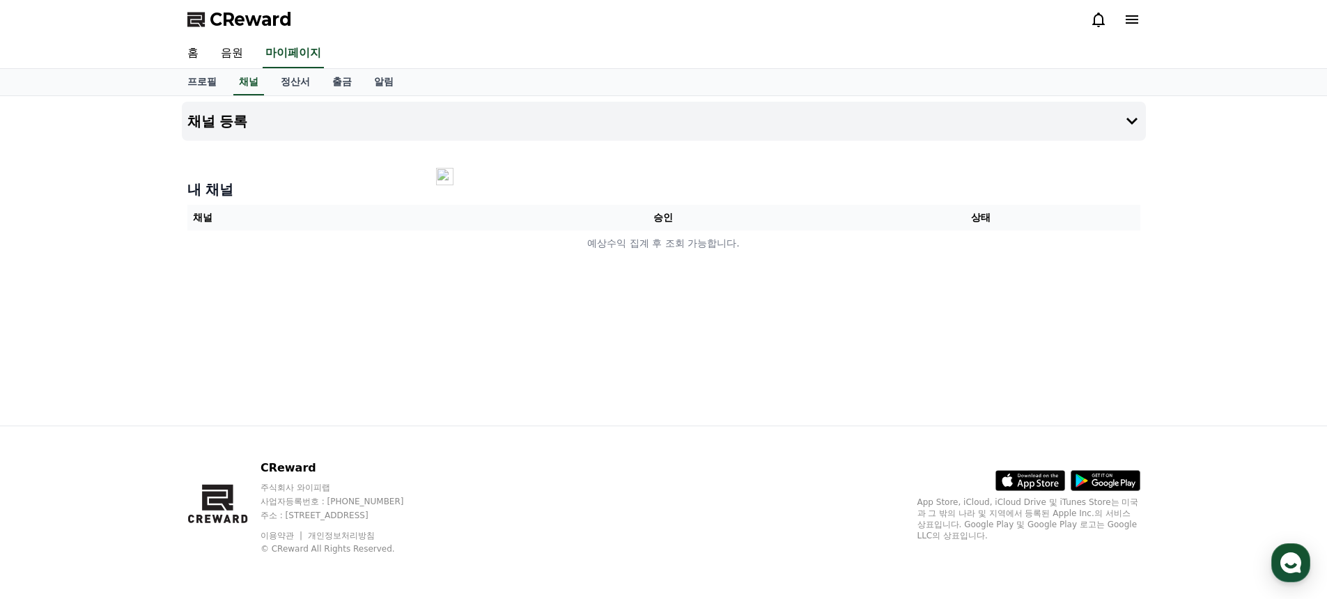
click at [1141, 18] on div "CReward" at bounding box center [663, 19] width 975 height 39
click at [1133, 17] on icon at bounding box center [1131, 19] width 17 height 17
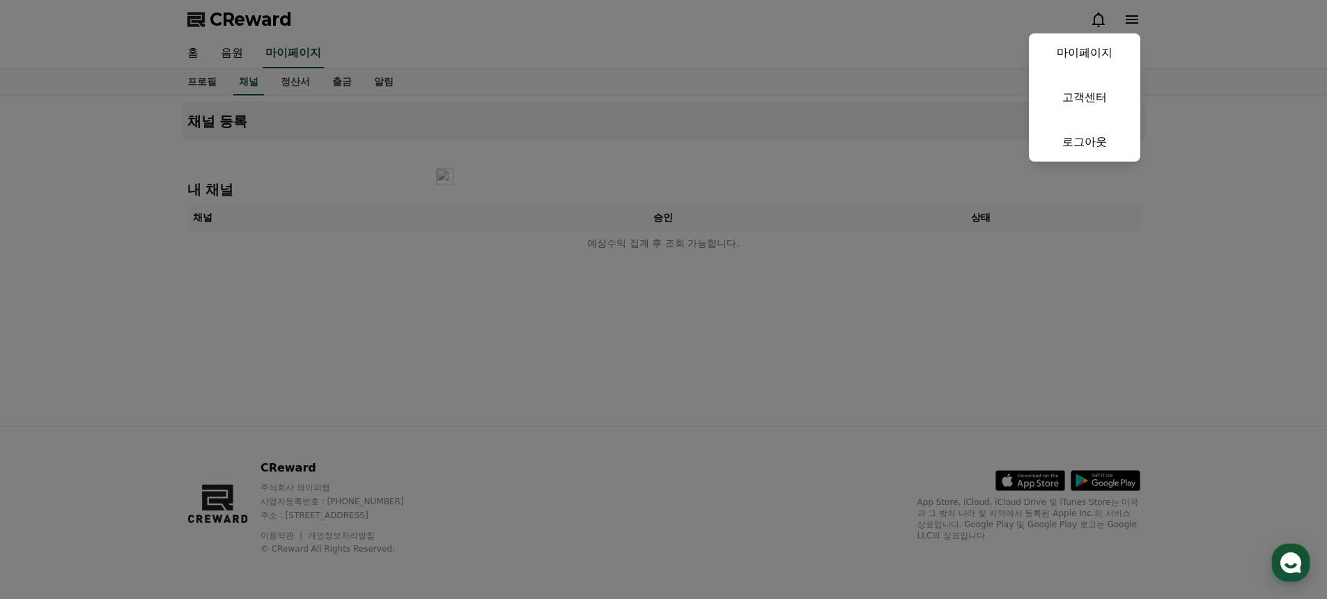
click at [1130, 13] on button "close" at bounding box center [663, 299] width 1327 height 599
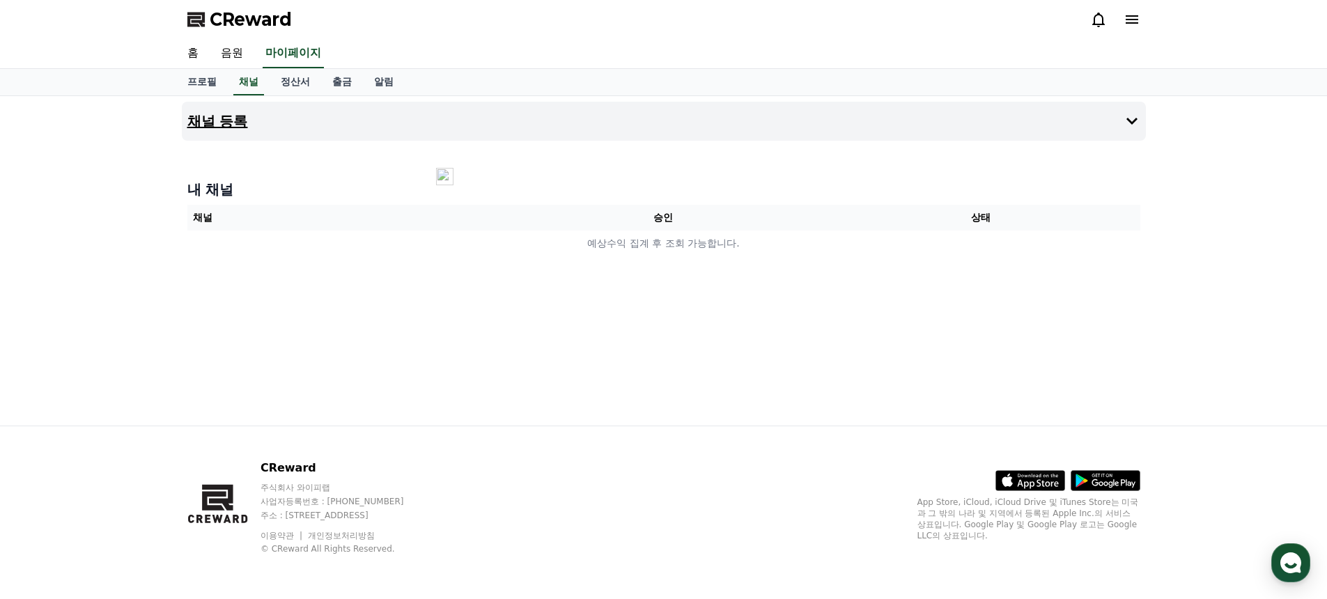
click at [215, 122] on h4 "채널 등록" at bounding box center [217, 121] width 61 height 15
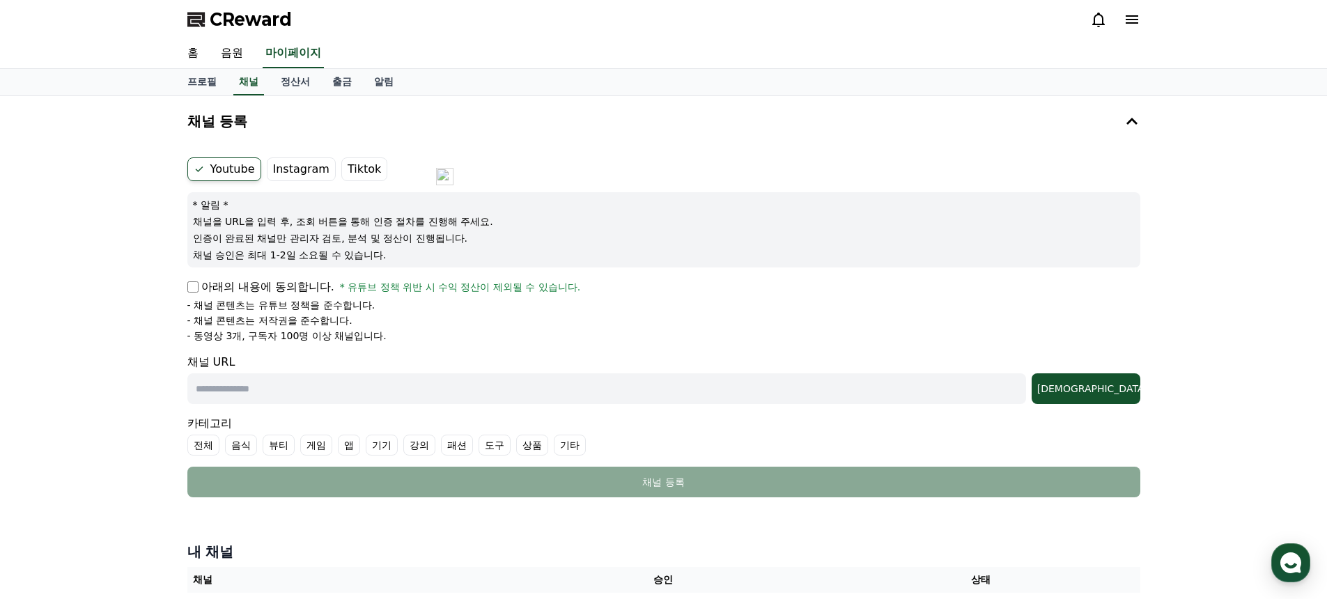
click at [275, 171] on label "Instagram" at bounding box center [301, 169] width 69 height 24
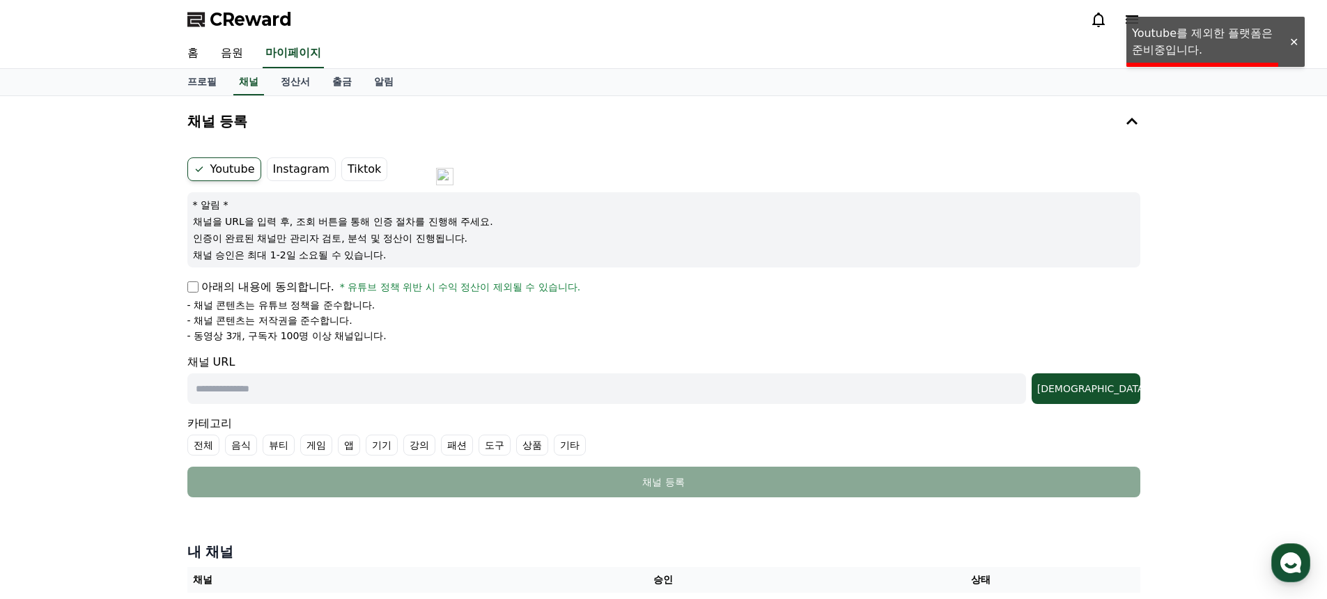
click at [315, 167] on label "Instagram" at bounding box center [301, 169] width 69 height 24
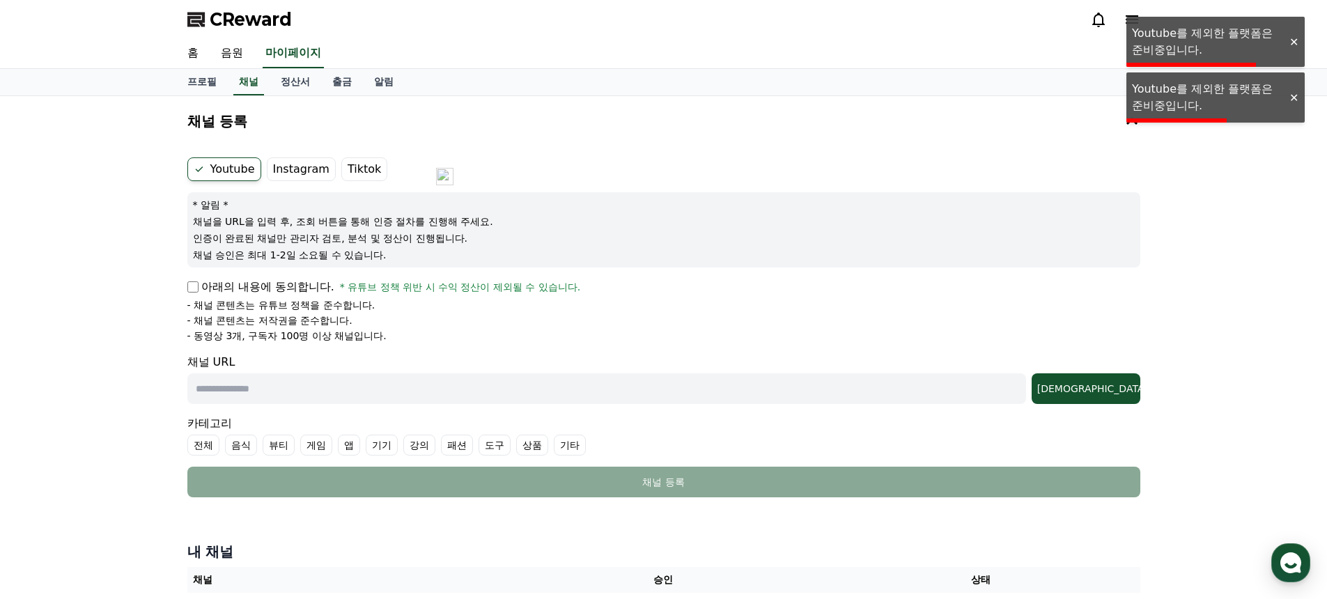
click at [310, 170] on label "Instagram" at bounding box center [301, 169] width 69 height 24
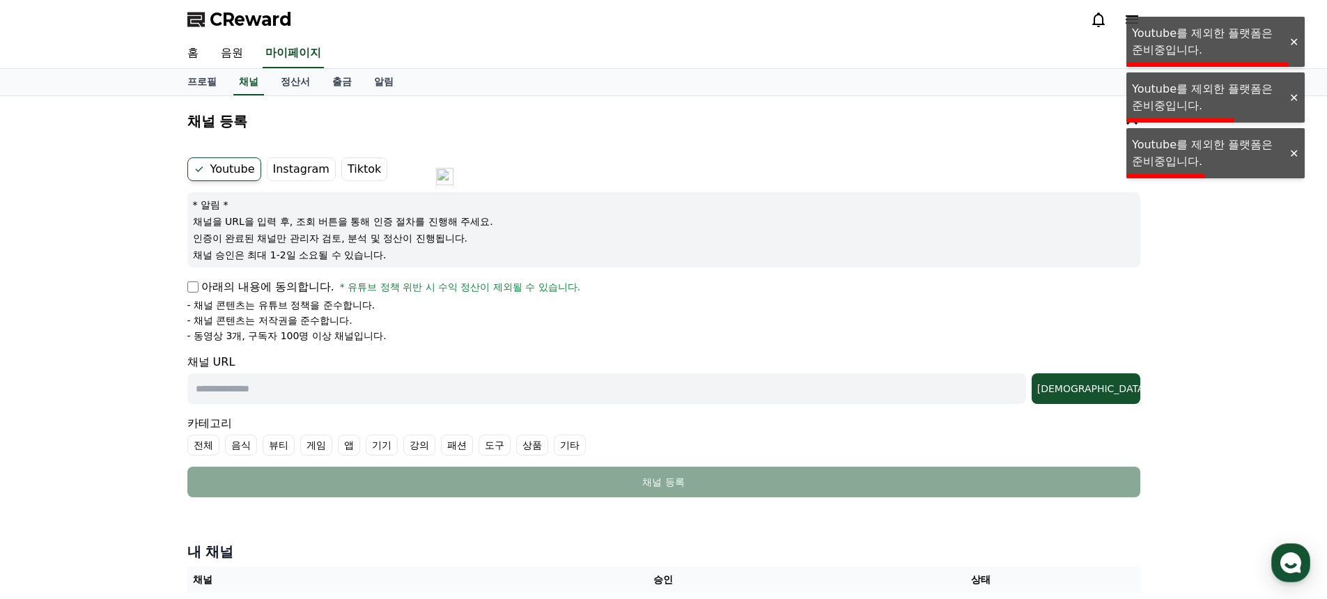
click at [352, 169] on label "Tiktok" at bounding box center [364, 169] width 46 height 24
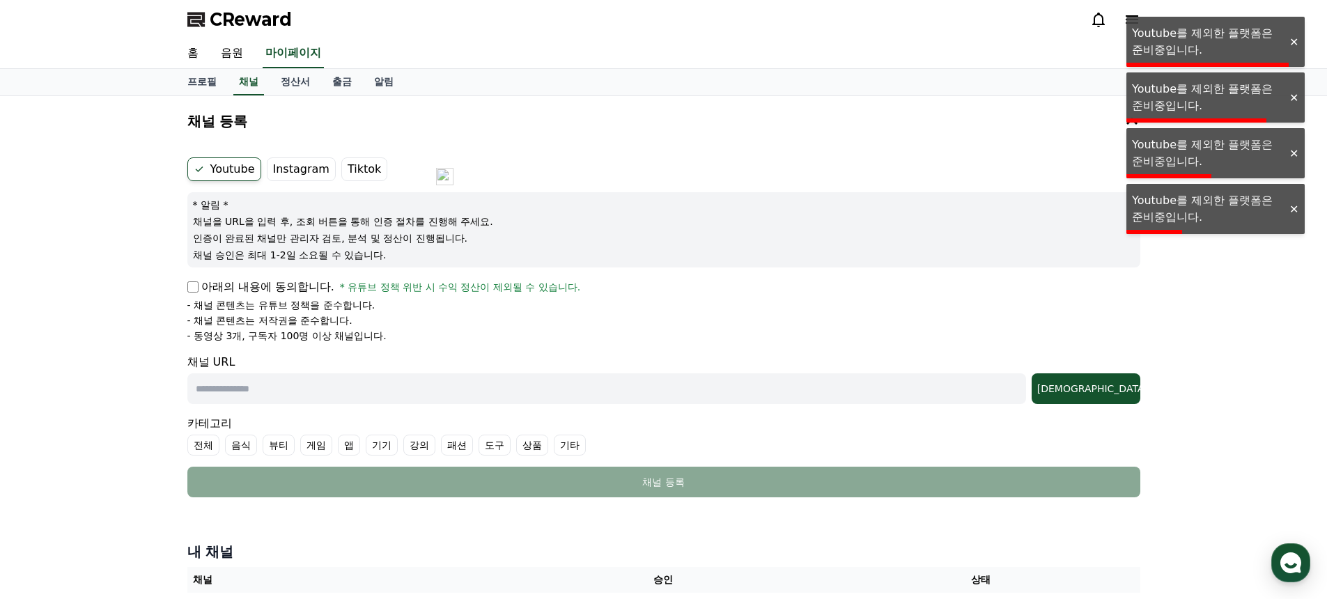
click at [292, 171] on label "Instagram" at bounding box center [301, 169] width 69 height 24
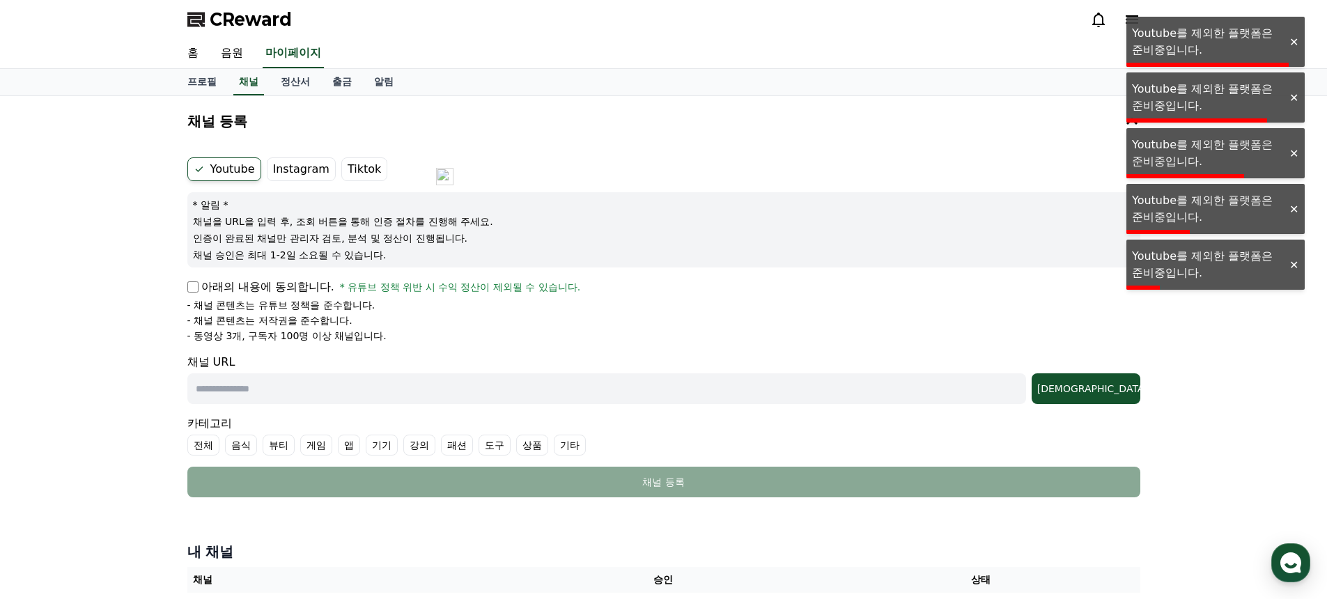
click at [231, 171] on label "Youtube" at bounding box center [224, 169] width 74 height 24
